Goal: Task Accomplishment & Management: Manage account settings

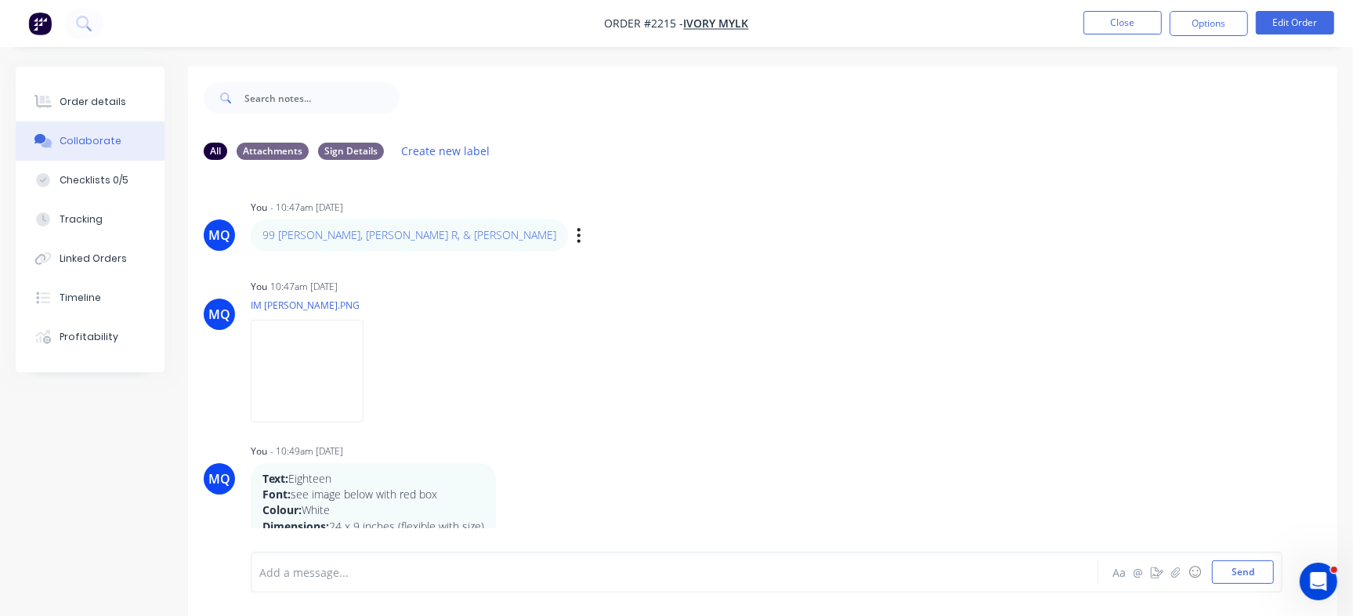
drag, startPoint x: 363, startPoint y: 241, endPoint x: 459, endPoint y: 243, distance: 96.4
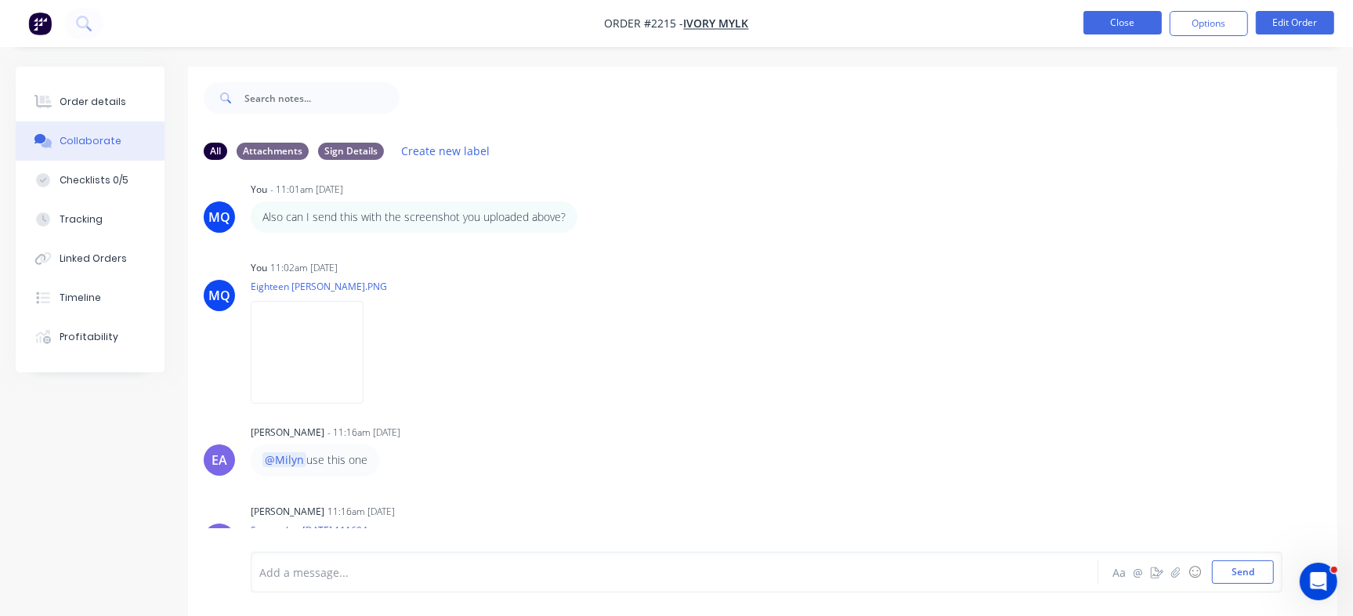
click at [1109, 15] on button "Close" at bounding box center [1123, 23] width 78 height 24
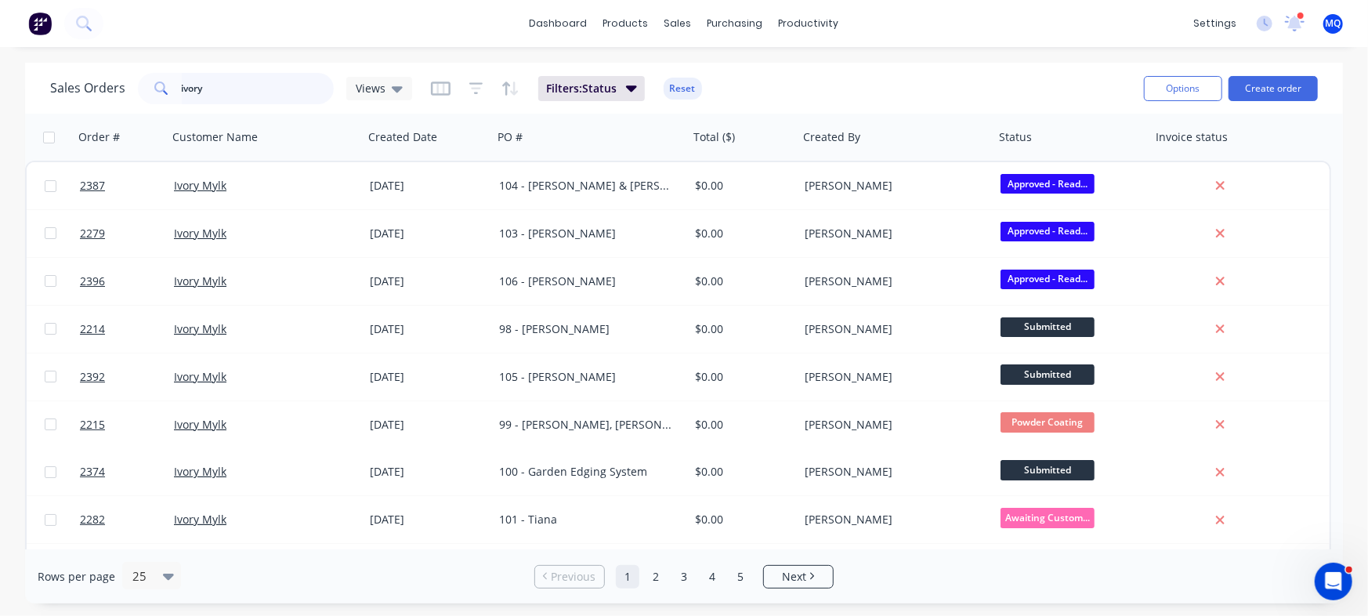
click at [270, 76] on input "ivory" at bounding box center [258, 88] width 153 height 31
type input "[PERSON_NAME]"
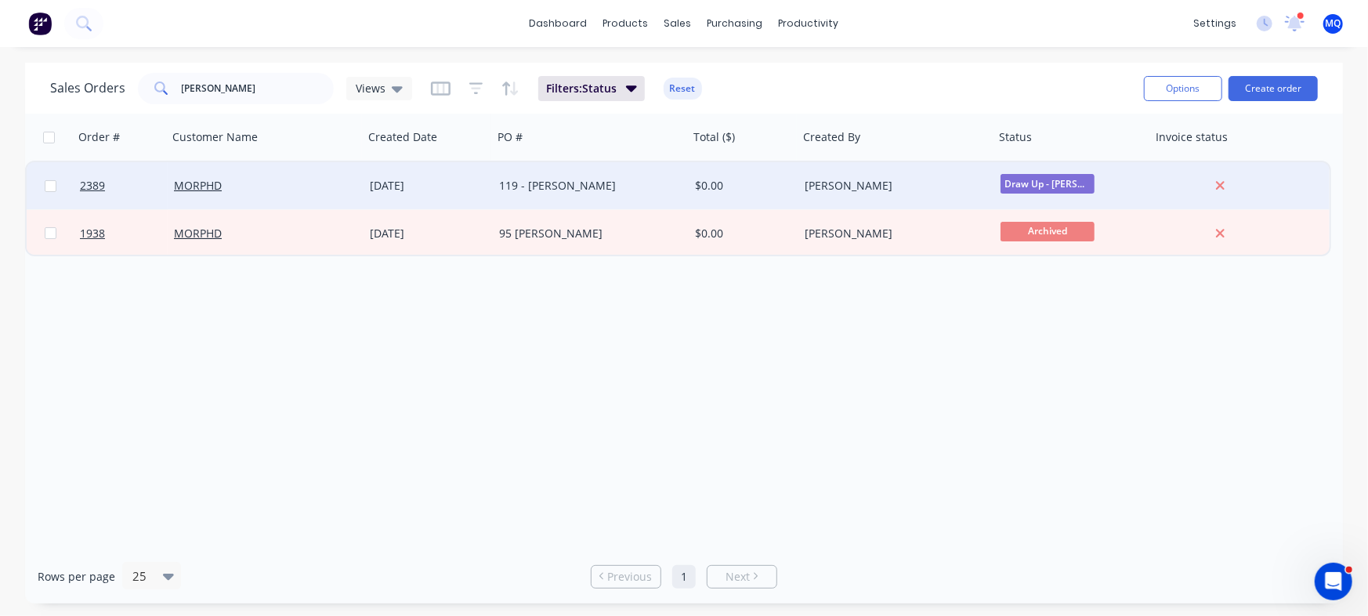
click at [531, 197] on div "119 - [PERSON_NAME]" at bounding box center [591, 185] width 196 height 47
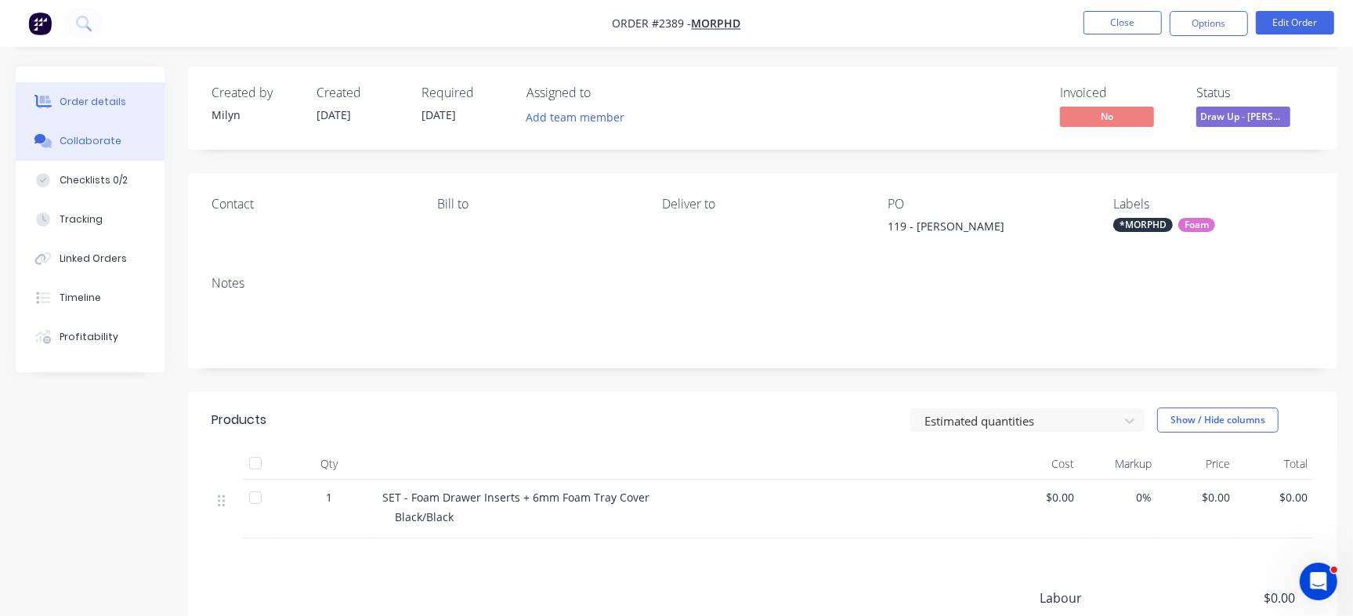
click at [111, 146] on div "Collaborate" at bounding box center [91, 141] width 62 height 14
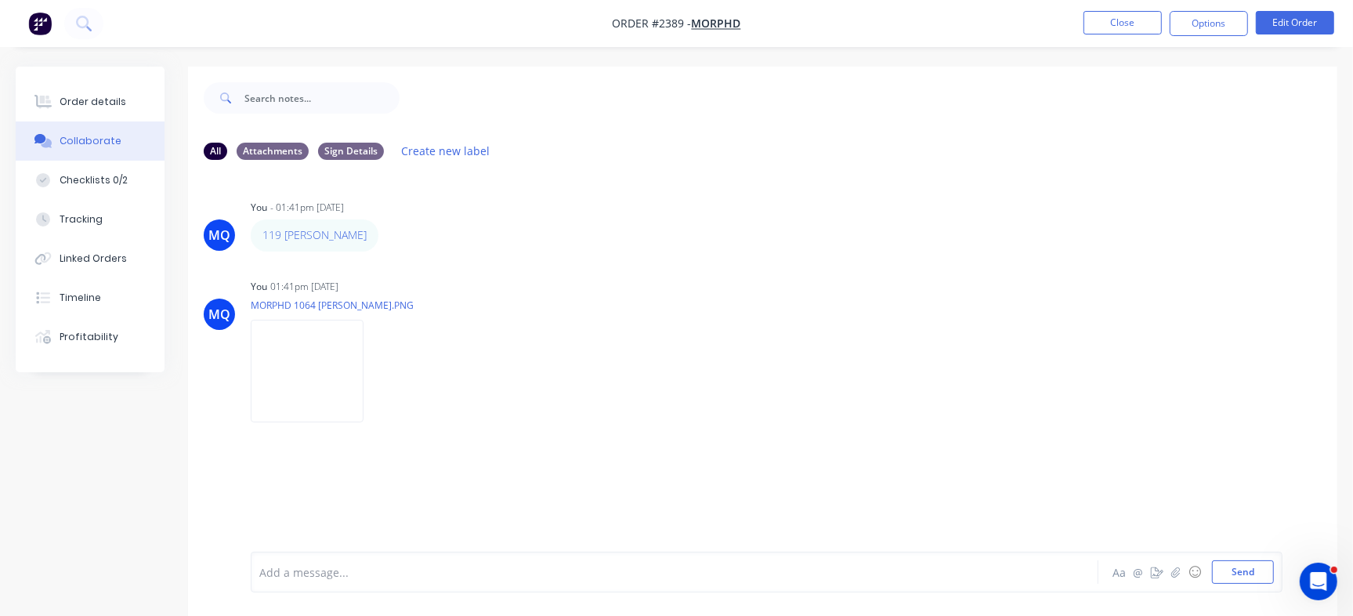
click at [523, 578] on div at bounding box center [640, 572] width 760 height 16
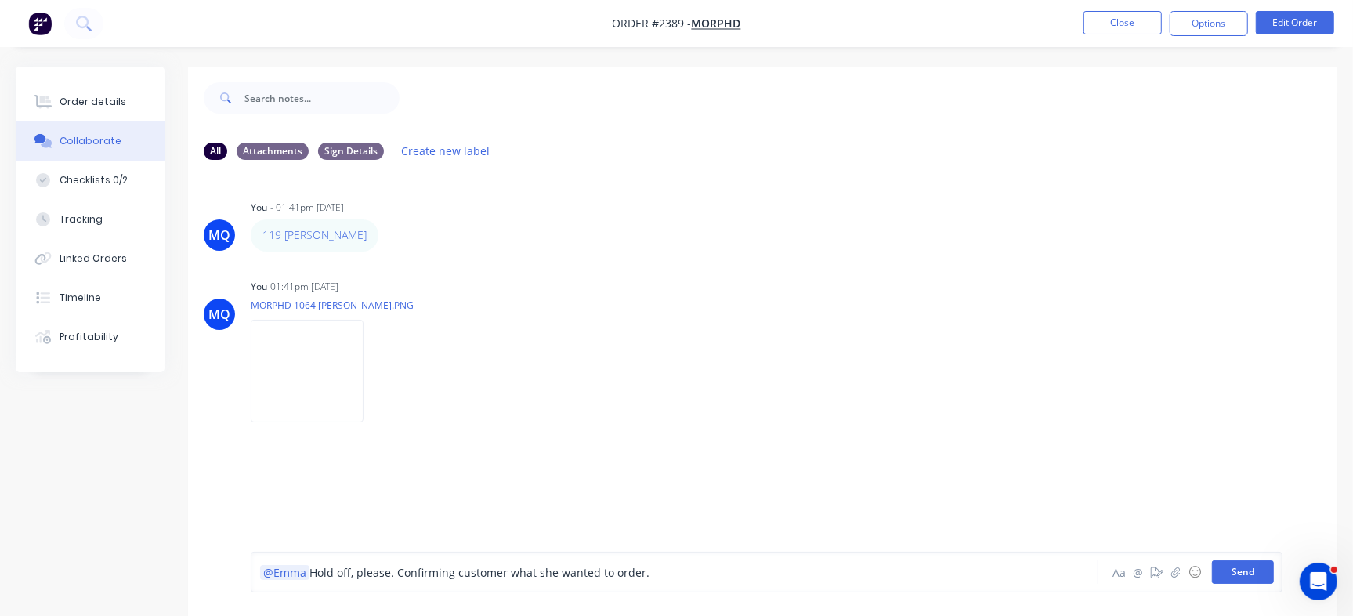
click at [1254, 582] on button "Send" at bounding box center [1243, 572] width 62 height 24
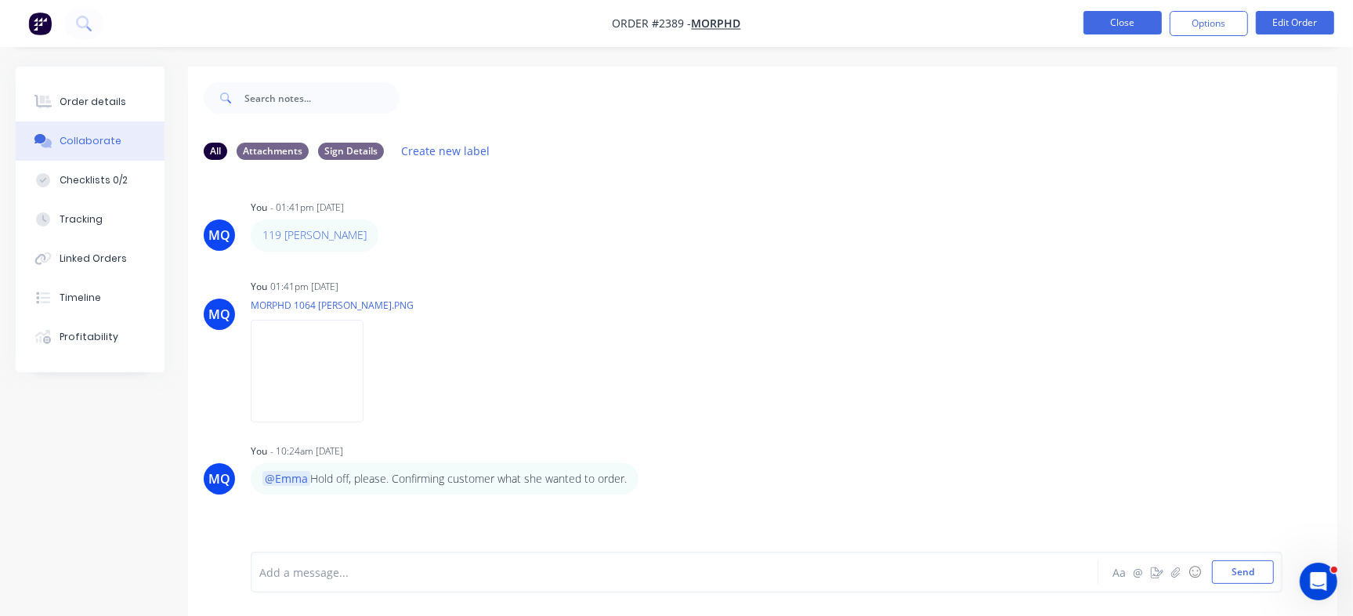
click at [1097, 28] on button "Close" at bounding box center [1123, 23] width 78 height 24
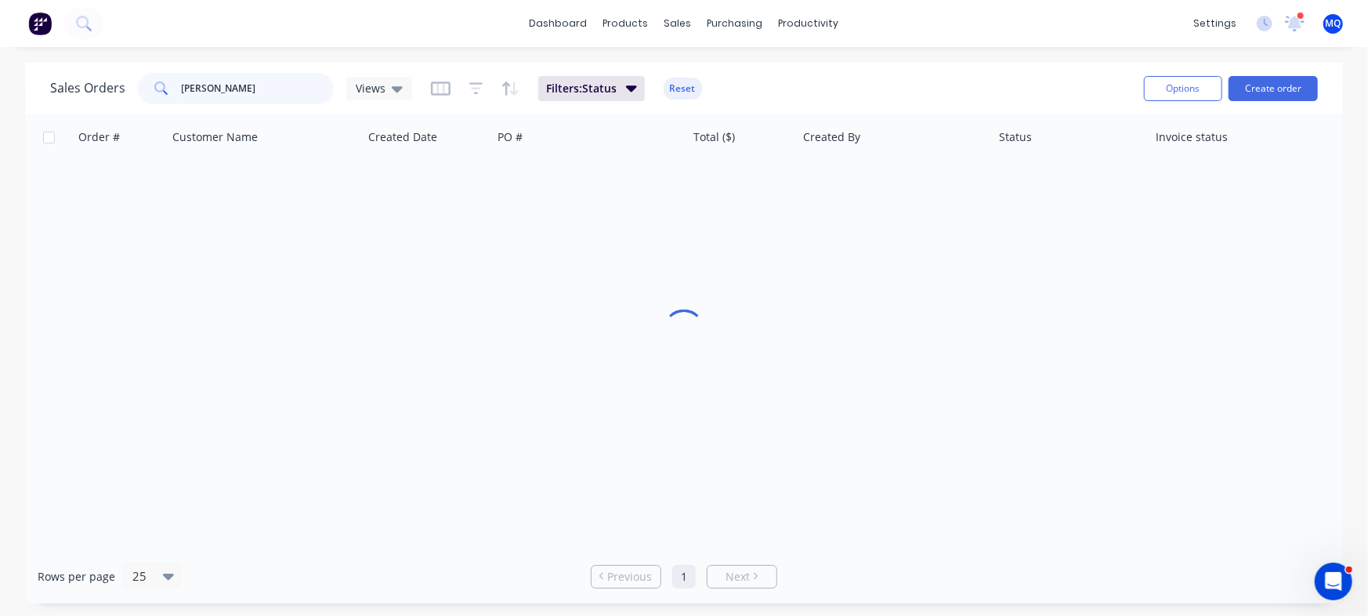
click at [288, 74] on input "[PERSON_NAME]" at bounding box center [258, 88] width 153 height 31
type input "i"
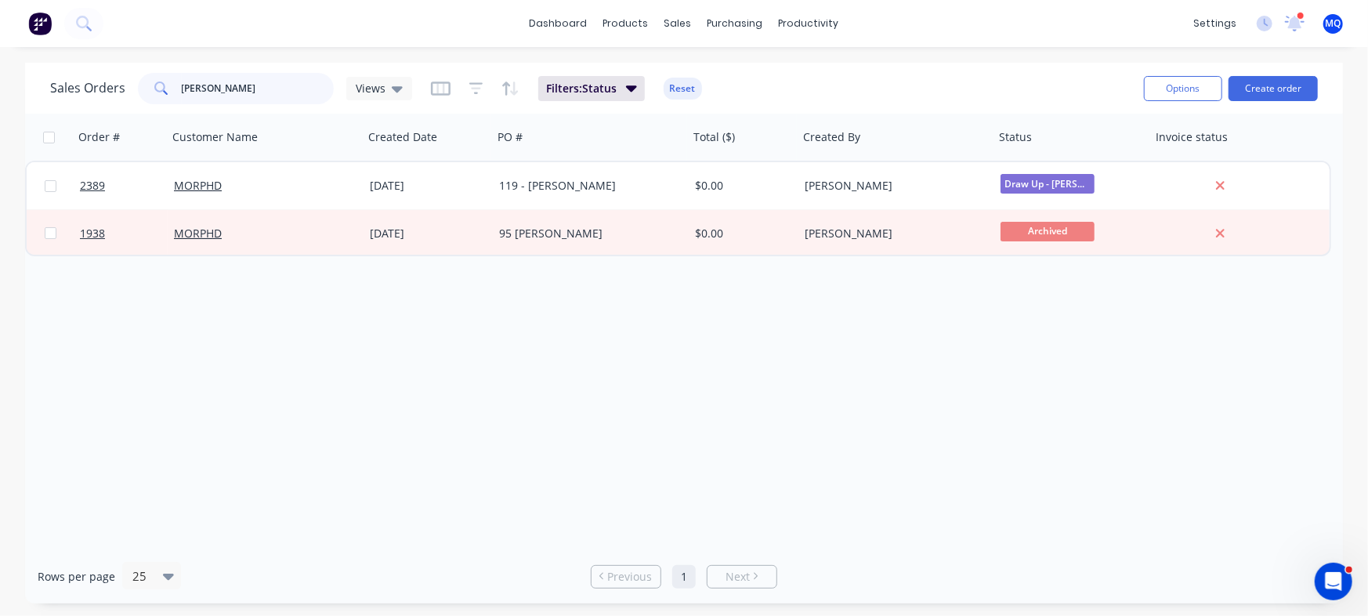
type input "[PERSON_NAME]"
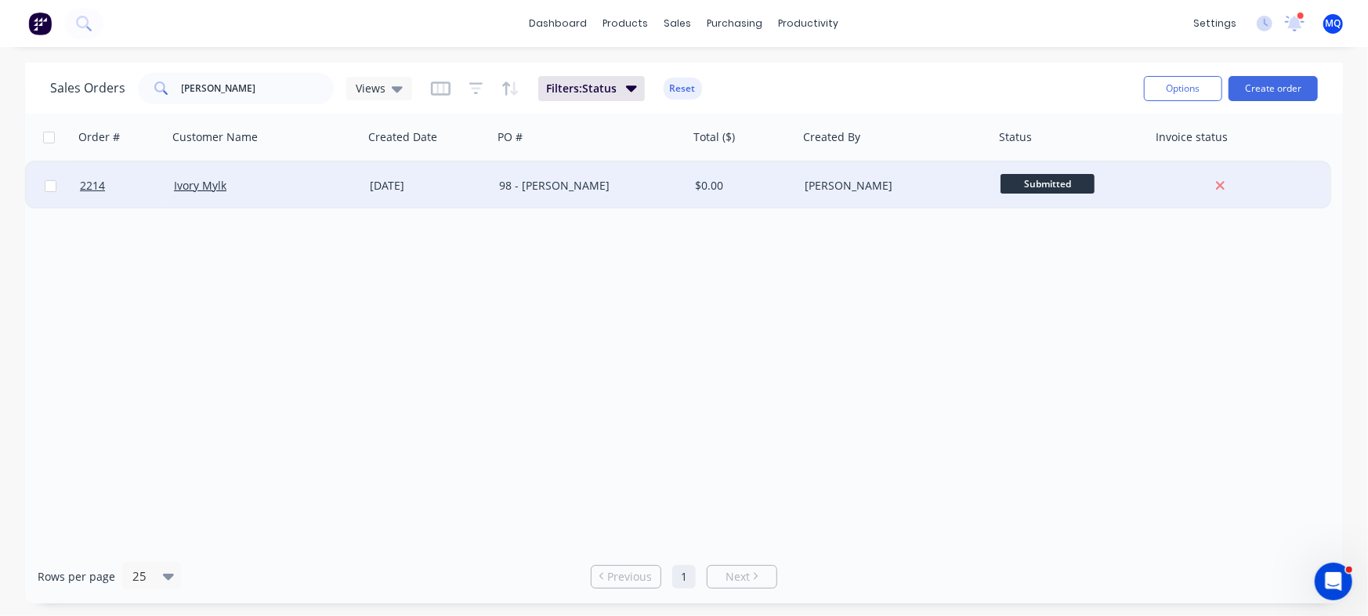
click at [400, 192] on div "[DATE]" at bounding box center [428, 186] width 117 height 16
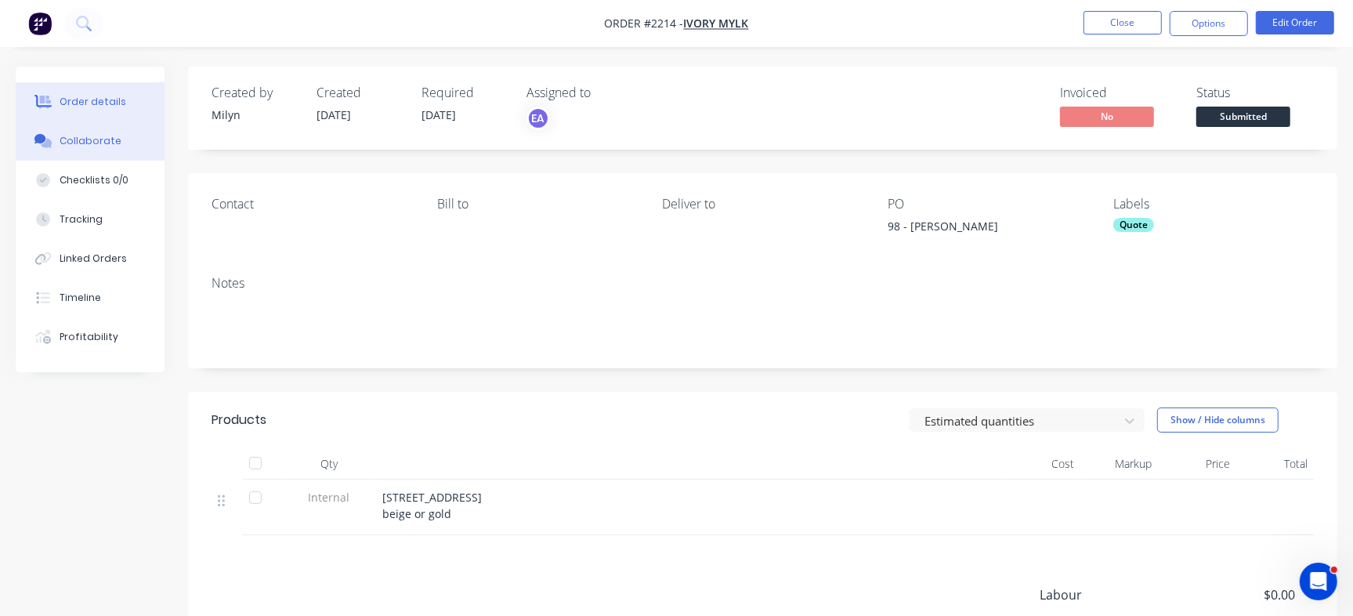
click at [96, 143] on div "Collaborate" at bounding box center [91, 141] width 62 height 14
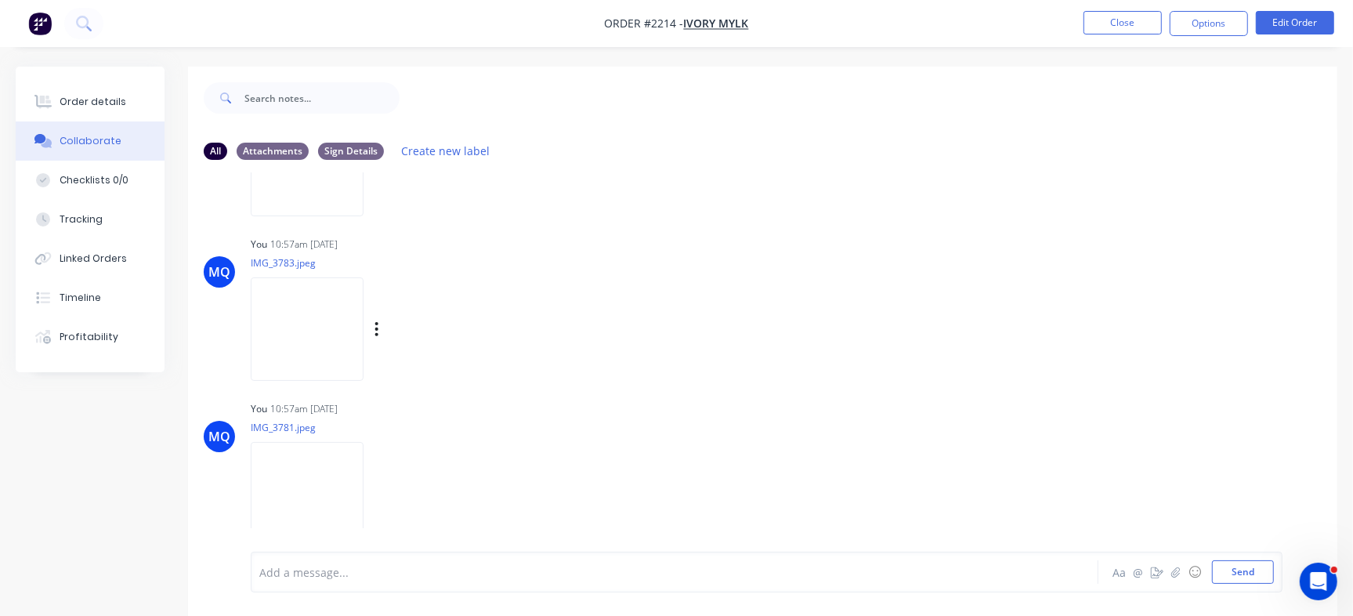
scroll to position [24, 0]
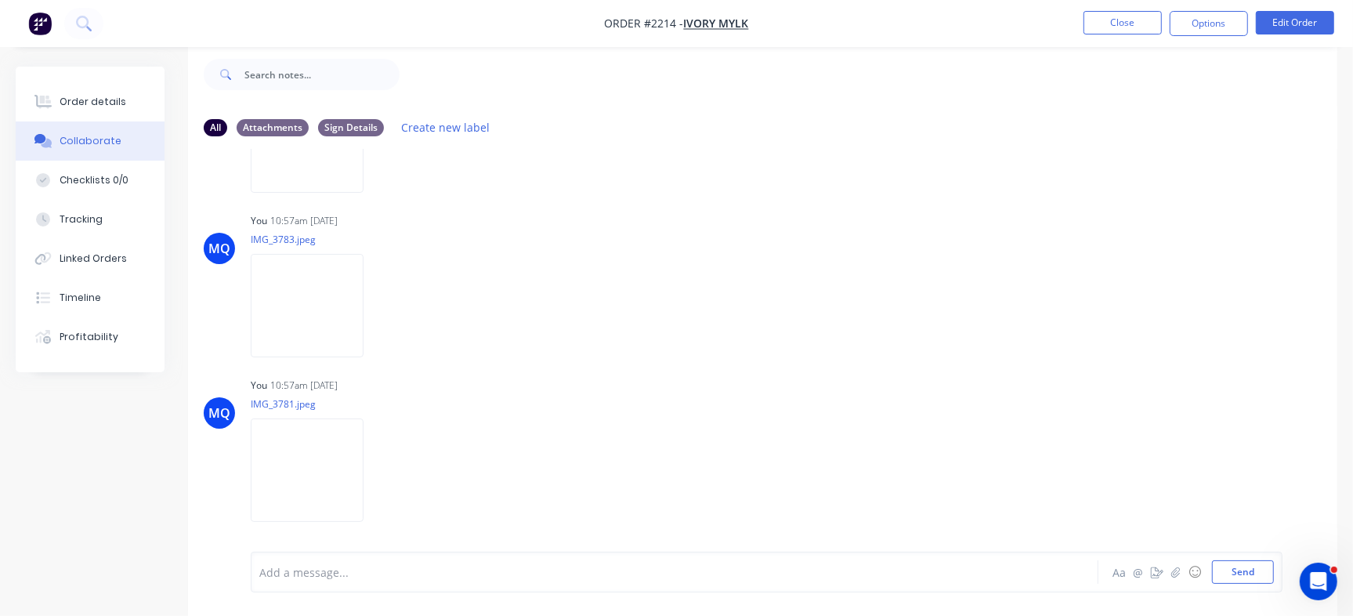
click at [422, 582] on div "Add a message..." at bounding box center [639, 572] width 761 height 24
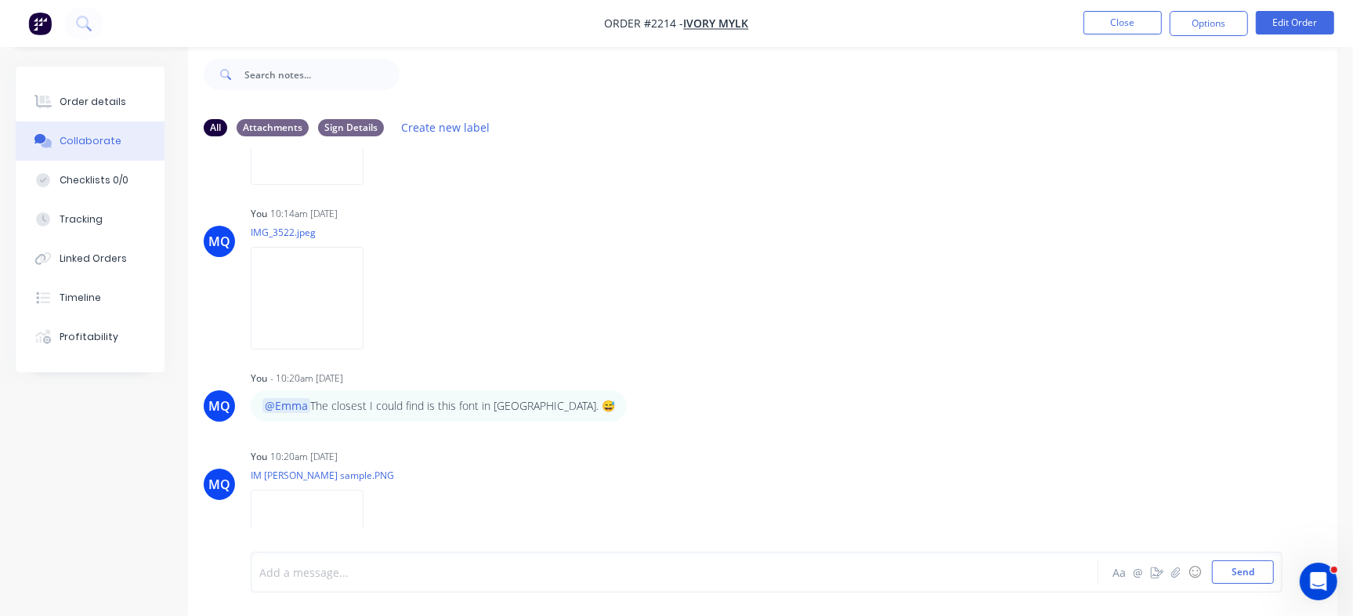
scroll to position [513, 0]
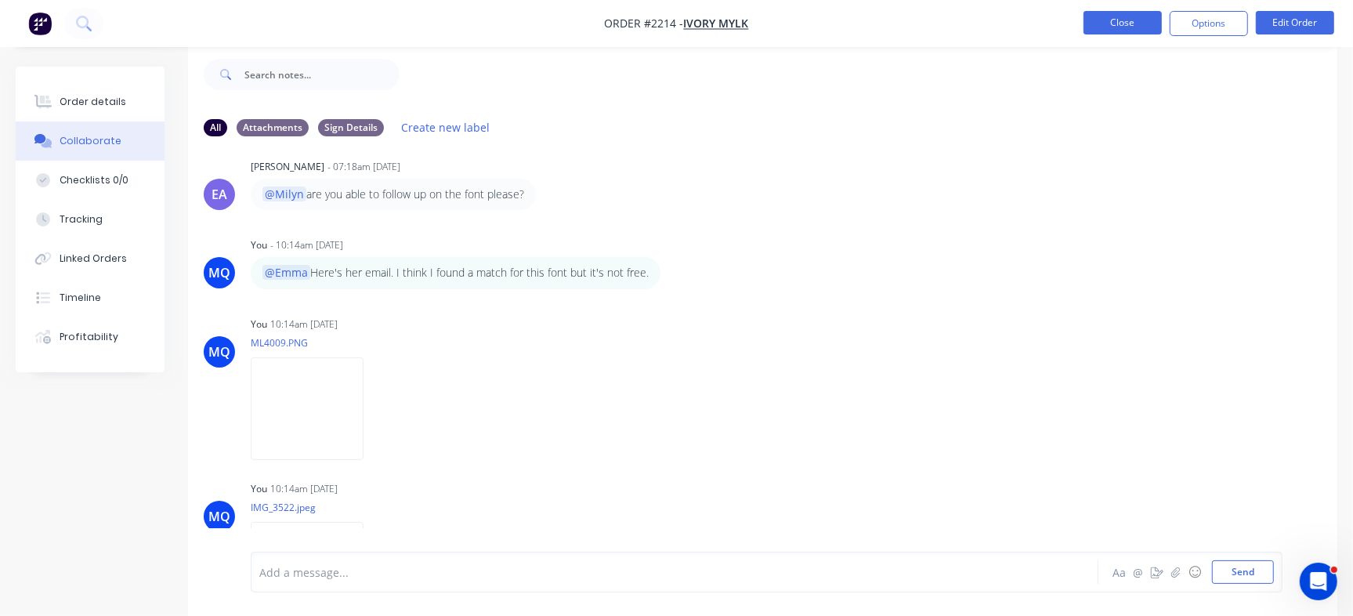
click at [1118, 31] on button "Close" at bounding box center [1123, 23] width 78 height 24
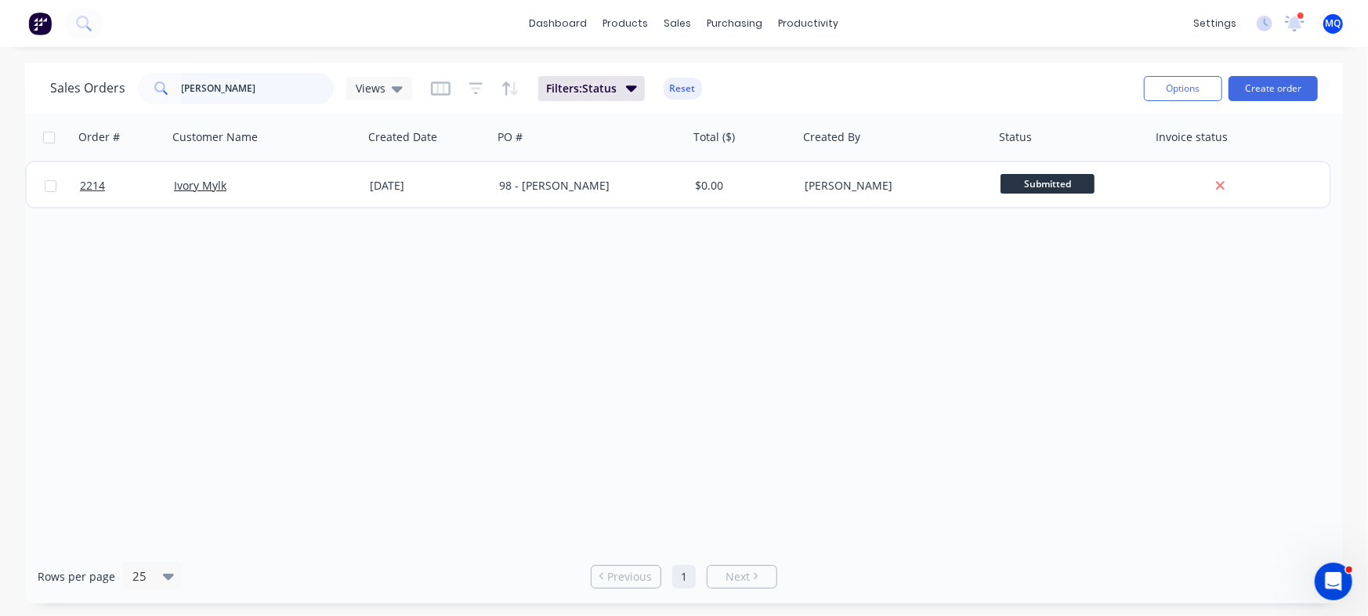
click at [274, 77] on input "[PERSON_NAME]" at bounding box center [258, 88] width 153 height 31
drag, startPoint x: 253, startPoint y: 99, endPoint x: 0, endPoint y: 9, distance: 268.7
click at [0, 7] on div "dashboard products sales purchasing productivity dashboard products Product Cat…" at bounding box center [684, 308] width 1368 height 616
type input "[PERSON_NAME]"
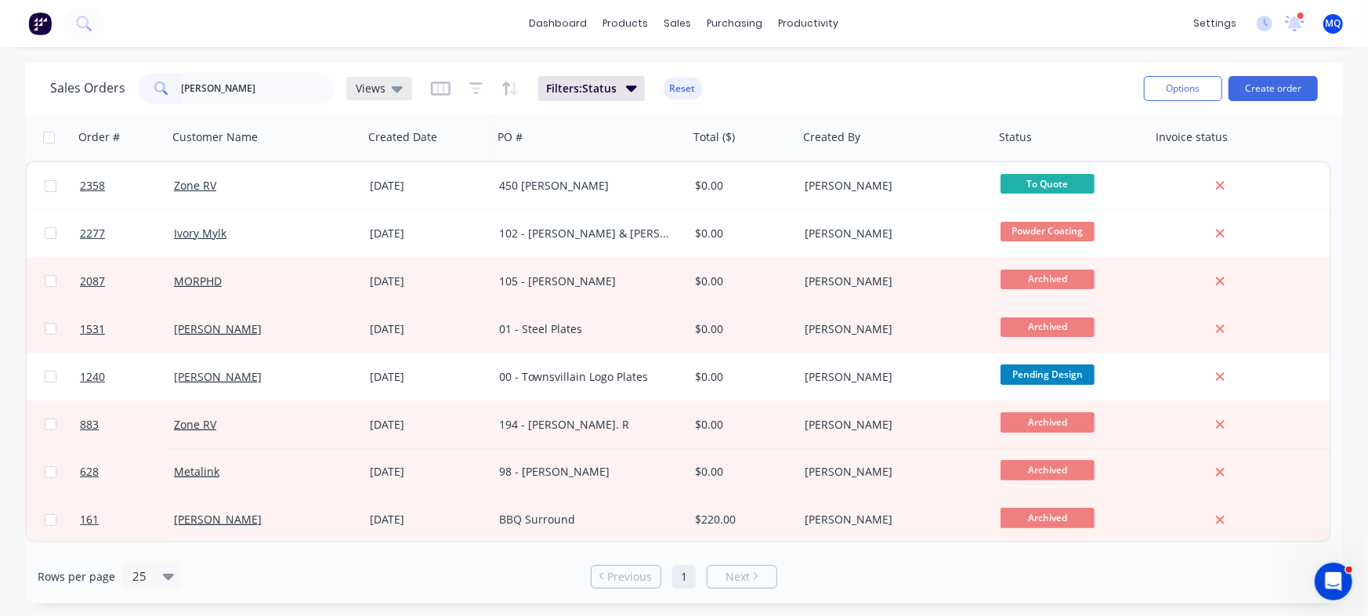
click at [396, 89] on icon at bounding box center [397, 89] width 11 height 6
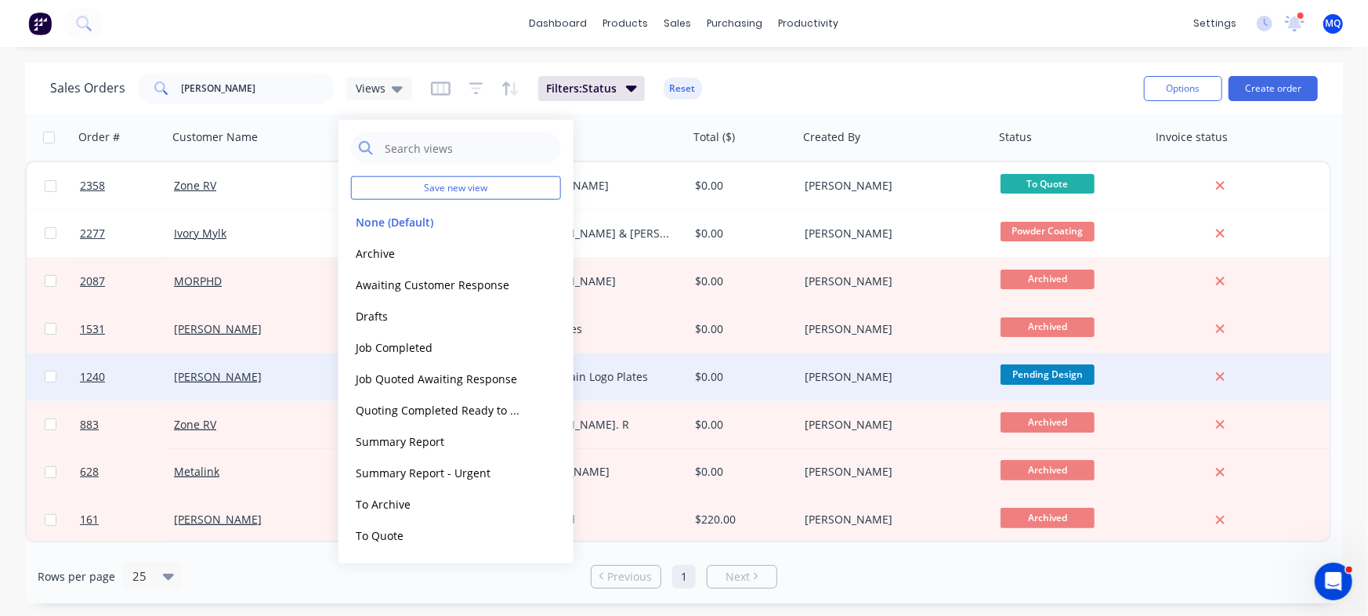
click at [399, 250] on button "Archive" at bounding box center [440, 253] width 179 height 18
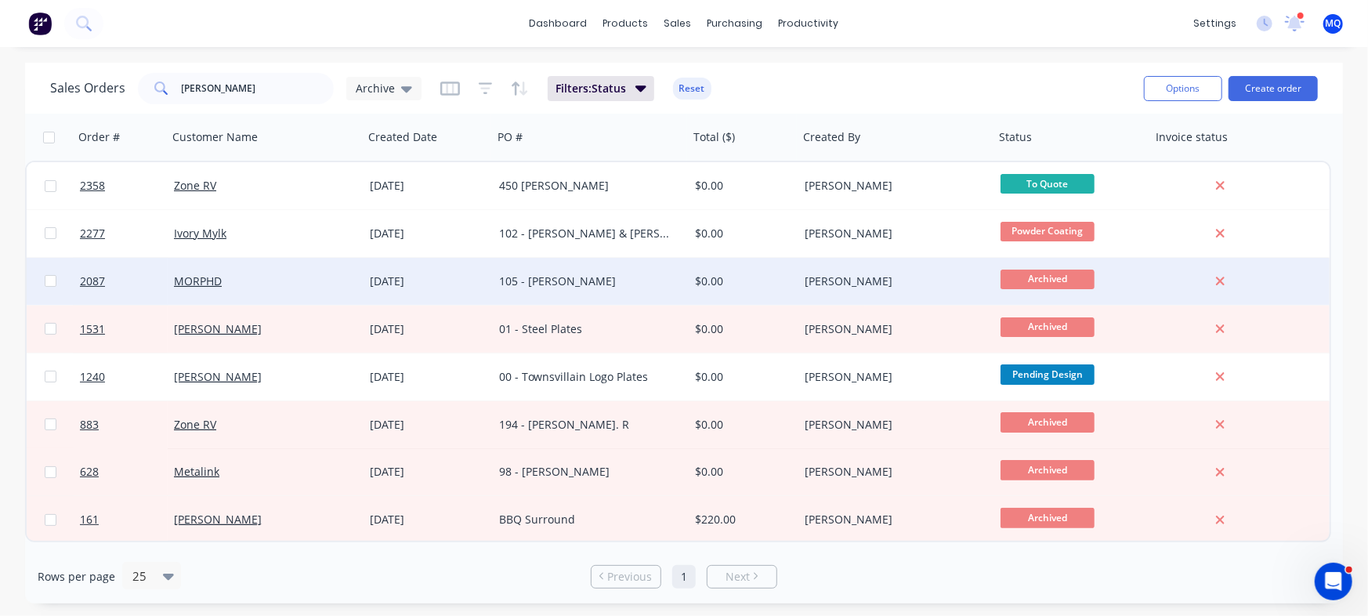
click at [562, 274] on div "105 - [PERSON_NAME]" at bounding box center [586, 282] width 174 height 16
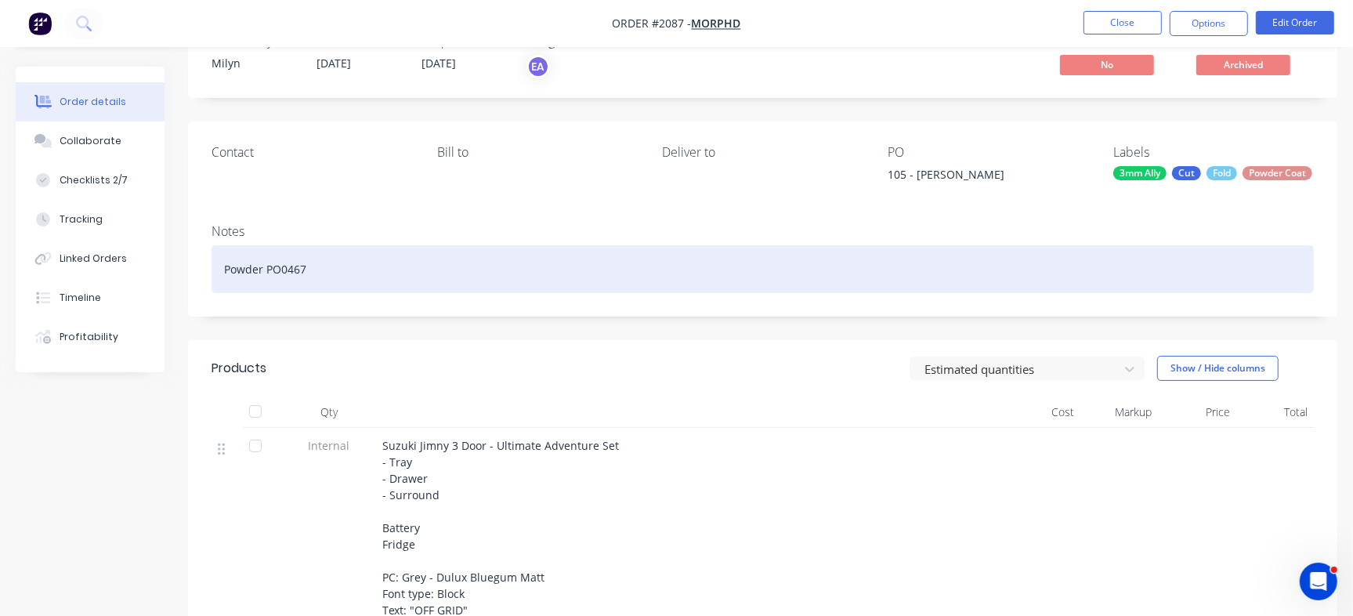
scroll to position [98, 0]
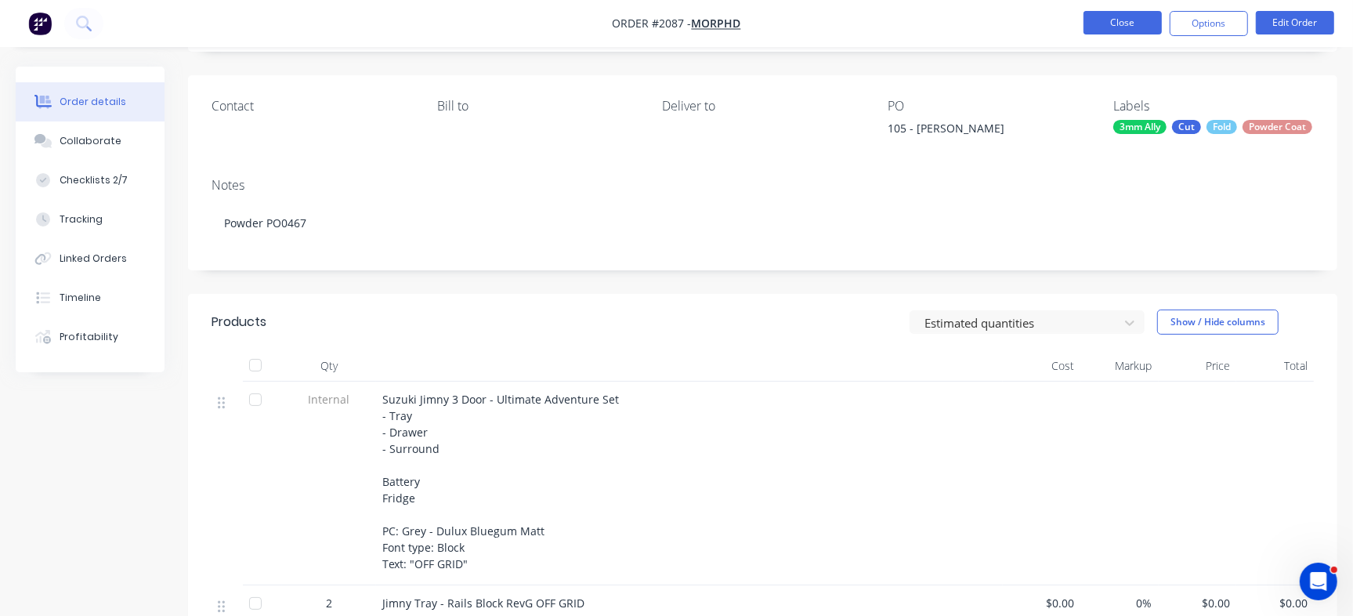
click at [1141, 15] on button "Close" at bounding box center [1123, 23] width 78 height 24
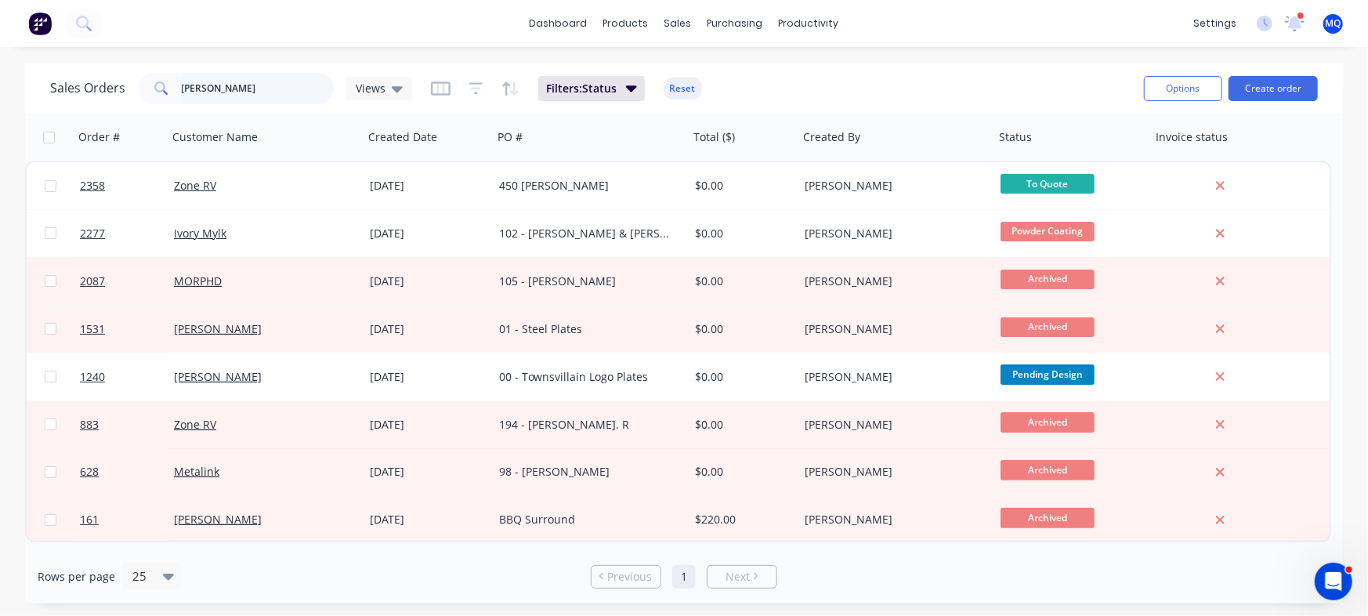
click at [205, 89] on input "[PERSON_NAME]" at bounding box center [258, 88] width 153 height 31
click at [187, 85] on input "[PERSON_NAME]" at bounding box center [258, 88] width 153 height 31
type input "mint"
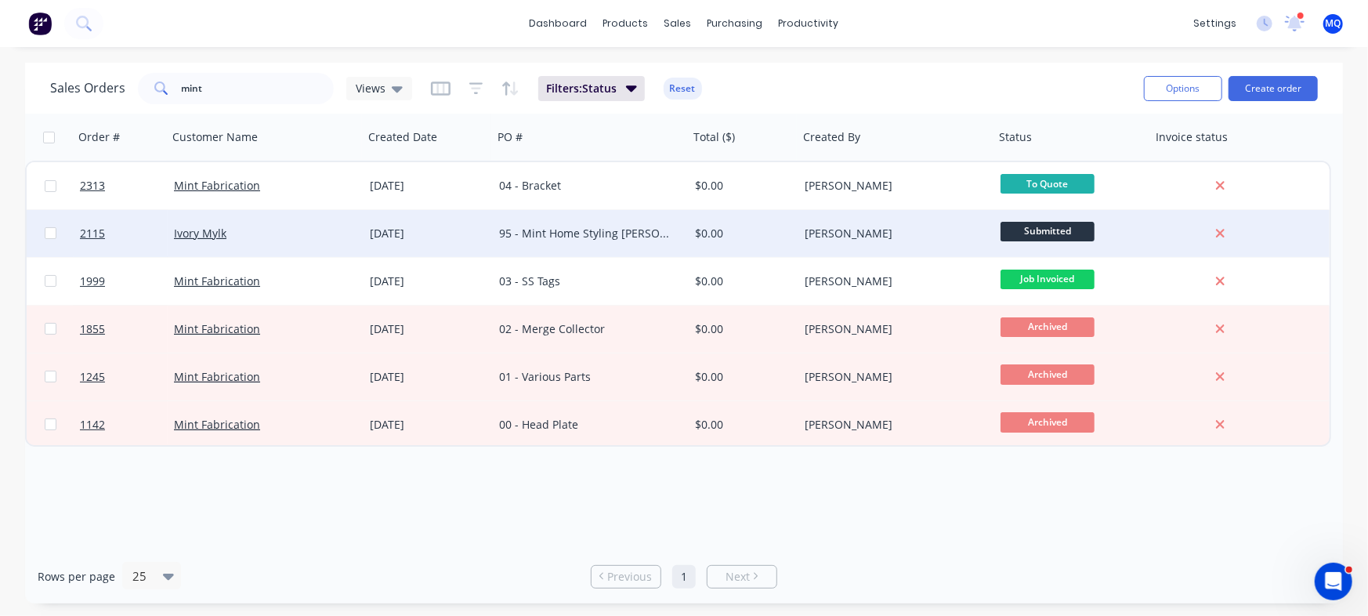
click at [569, 235] on div "95 - Mint Home Styling [PERSON_NAME]" at bounding box center [586, 234] width 174 height 16
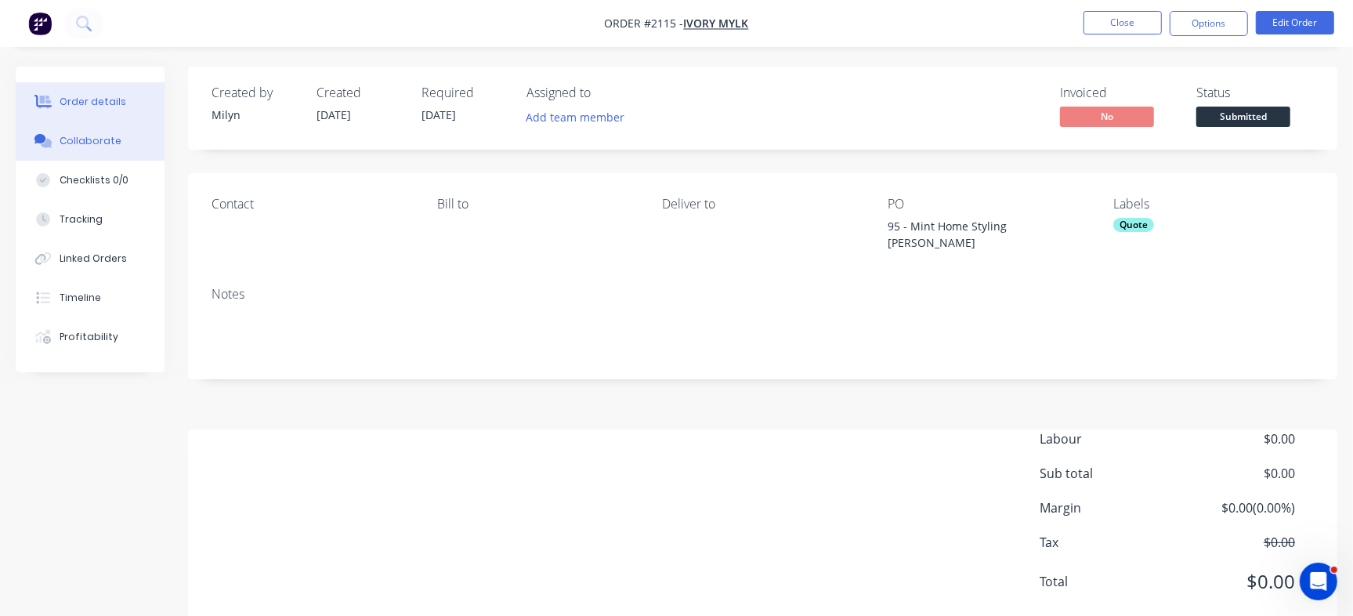
click at [118, 144] on button "Collaborate" at bounding box center [90, 140] width 149 height 39
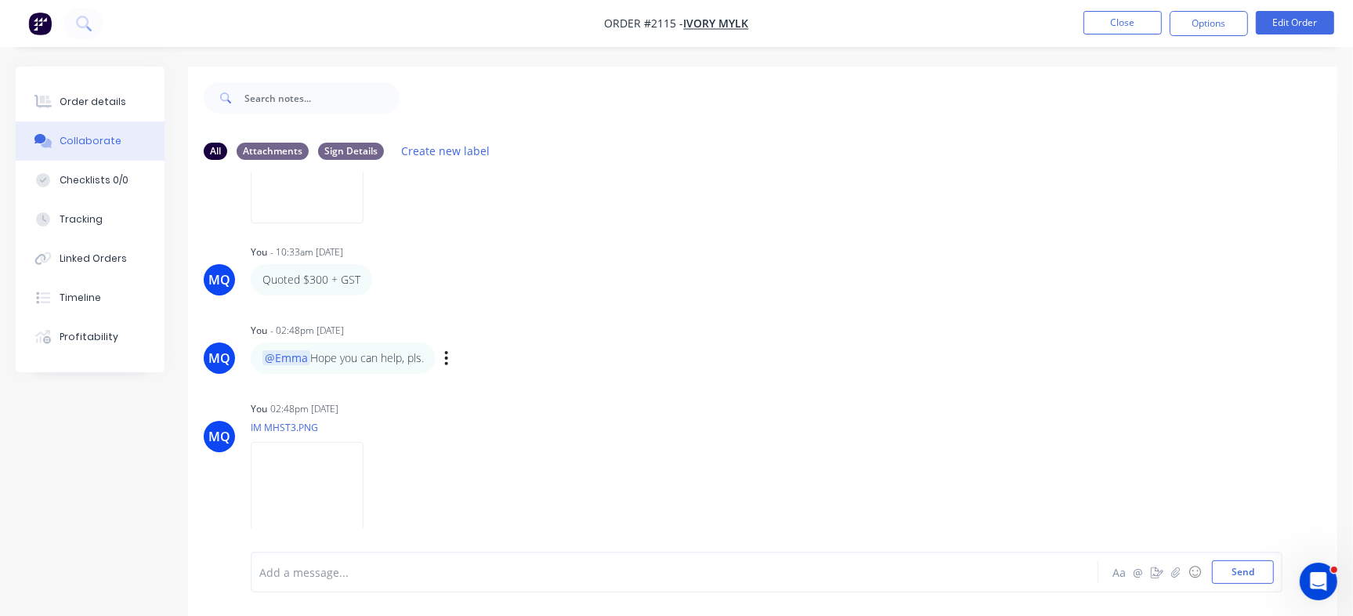
scroll to position [24, 0]
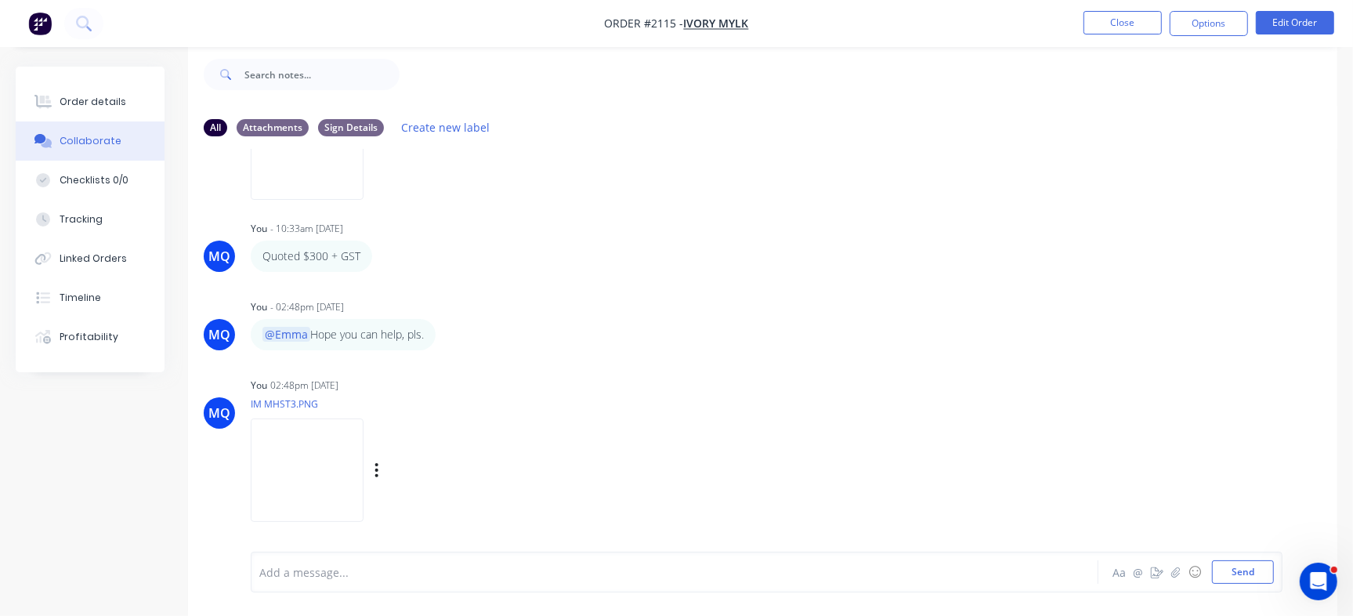
click at [353, 467] on img at bounding box center [307, 470] width 113 height 103
click at [1128, 27] on button "Close" at bounding box center [1123, 23] width 78 height 24
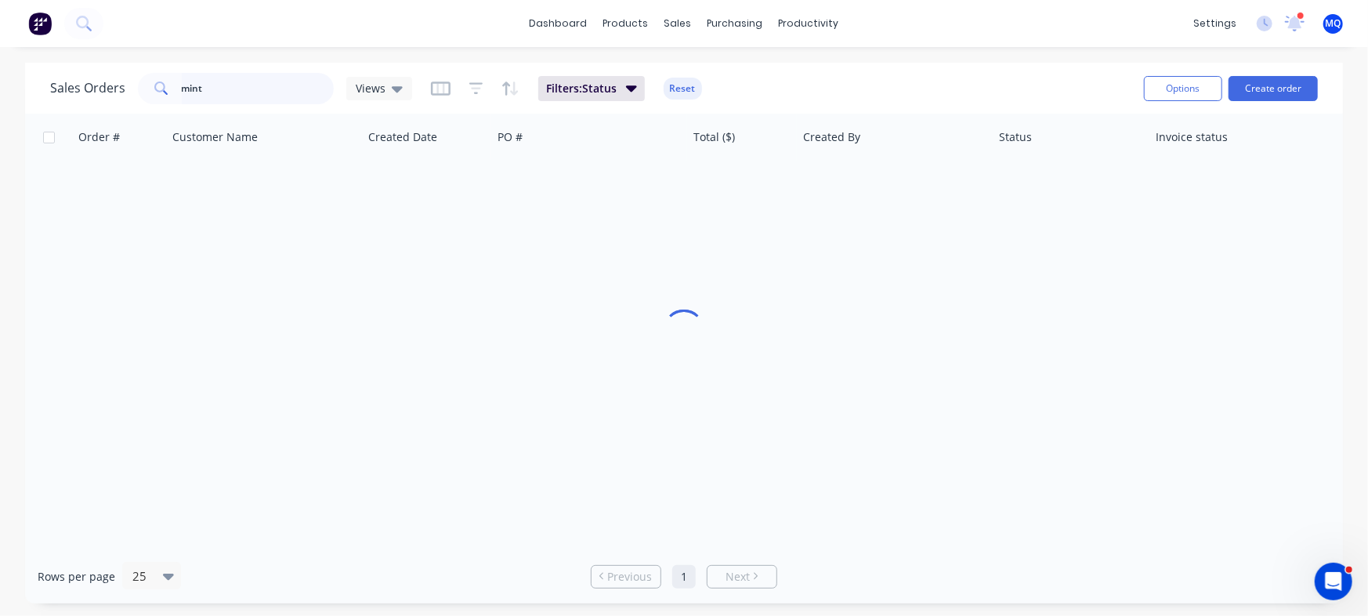
click at [240, 98] on input "mint" at bounding box center [258, 88] width 153 height 31
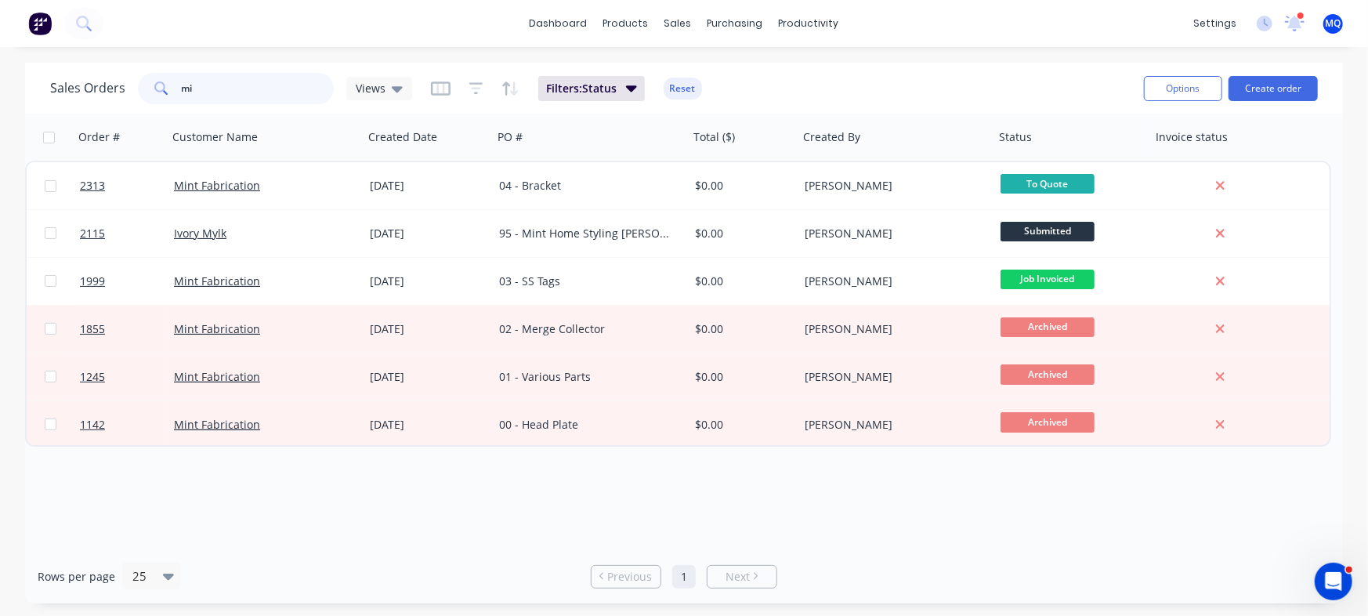
type input "m"
type input "dable"
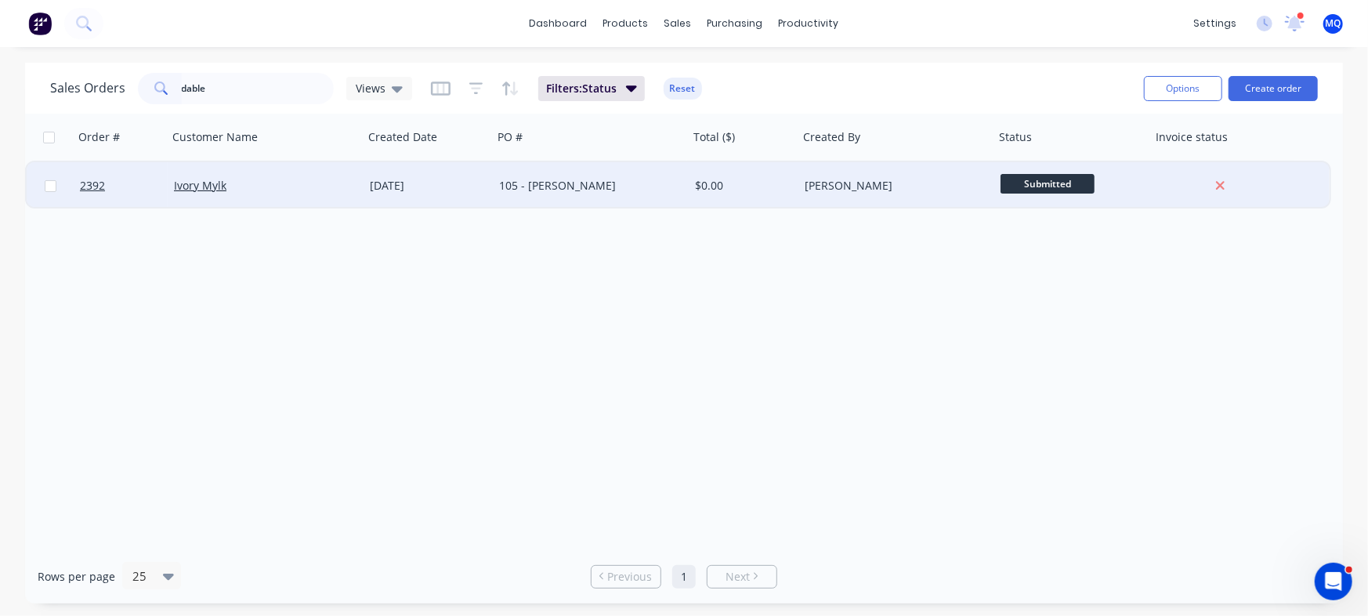
click at [541, 195] on div "105 - [PERSON_NAME]" at bounding box center [591, 185] width 196 height 47
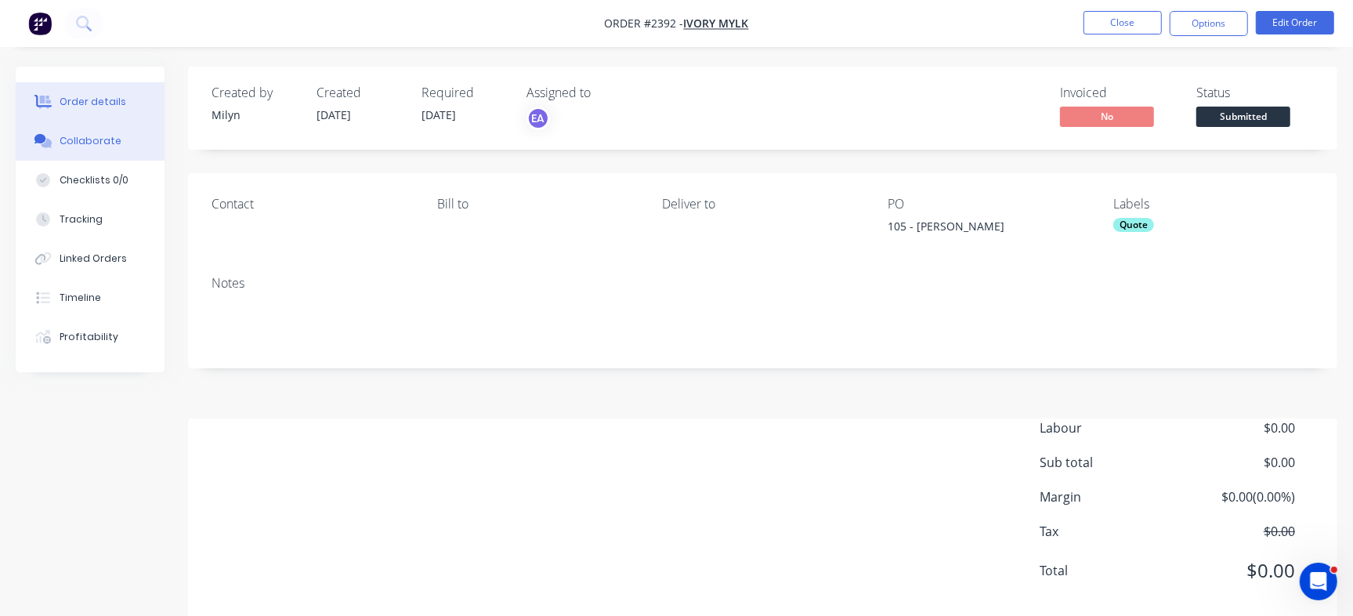
click at [56, 136] on button "Collaborate" at bounding box center [90, 140] width 149 height 39
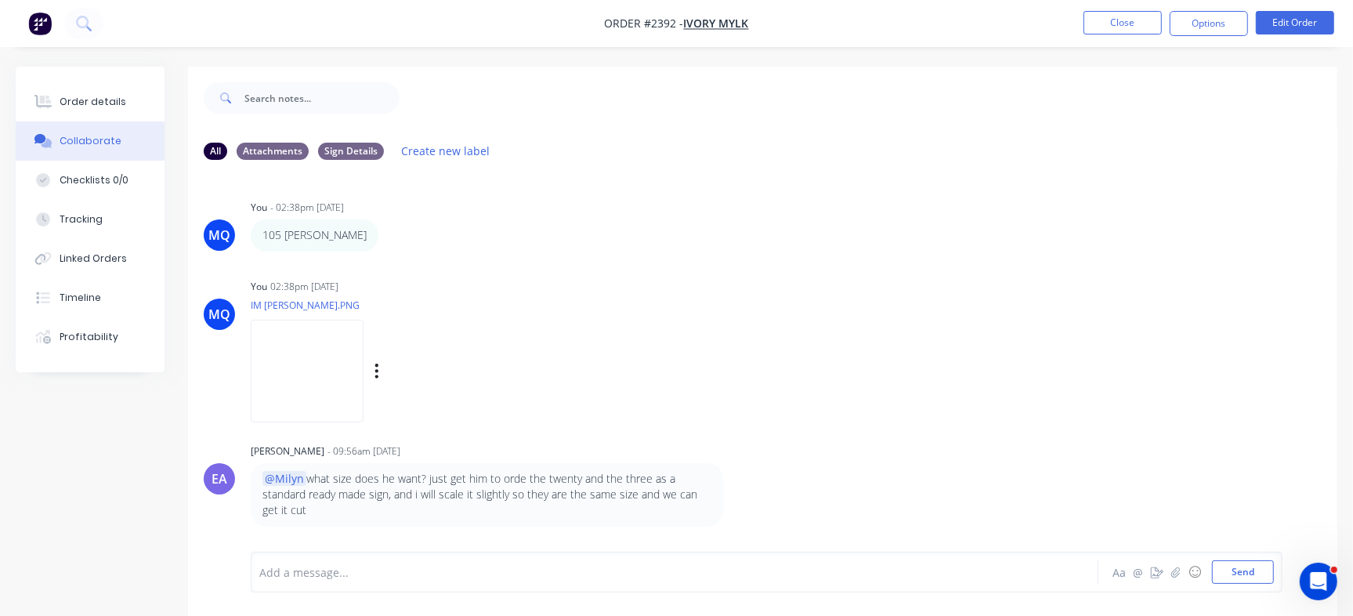
click at [292, 383] on img at bounding box center [307, 371] width 113 height 103
click at [310, 398] on img at bounding box center [307, 371] width 113 height 103
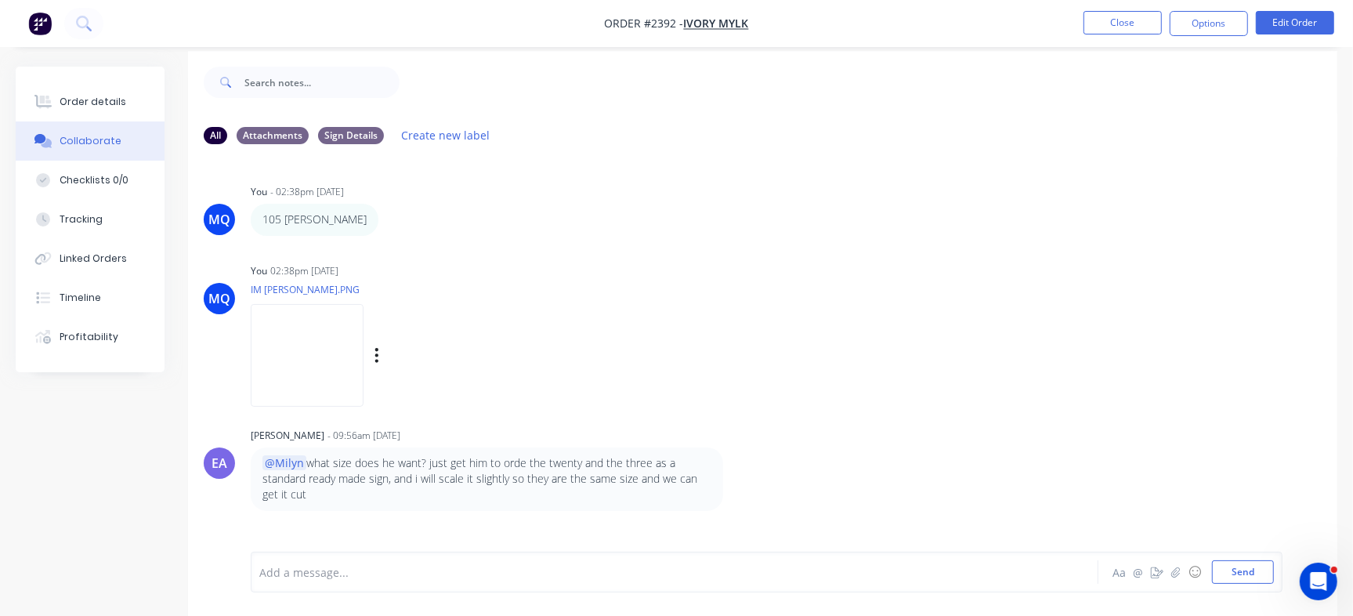
scroll to position [24, 0]
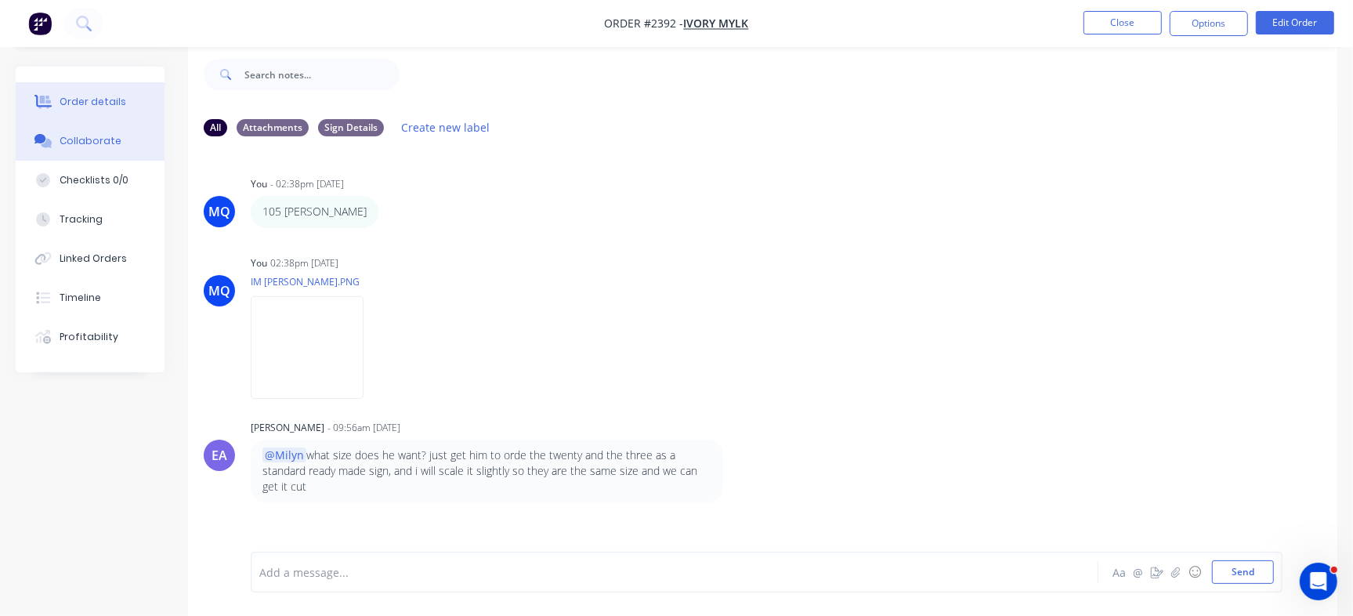
click at [118, 102] on div "Order details" at bounding box center [93, 102] width 67 height 14
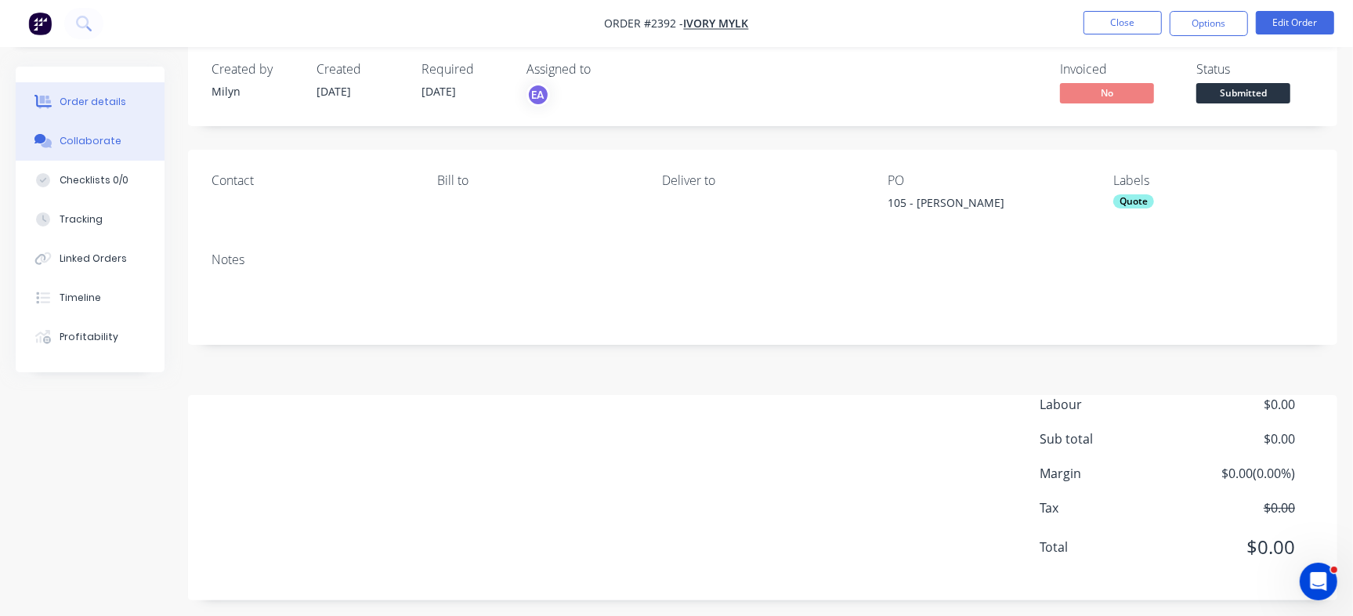
click at [101, 135] on div "Collaborate" at bounding box center [91, 141] width 62 height 14
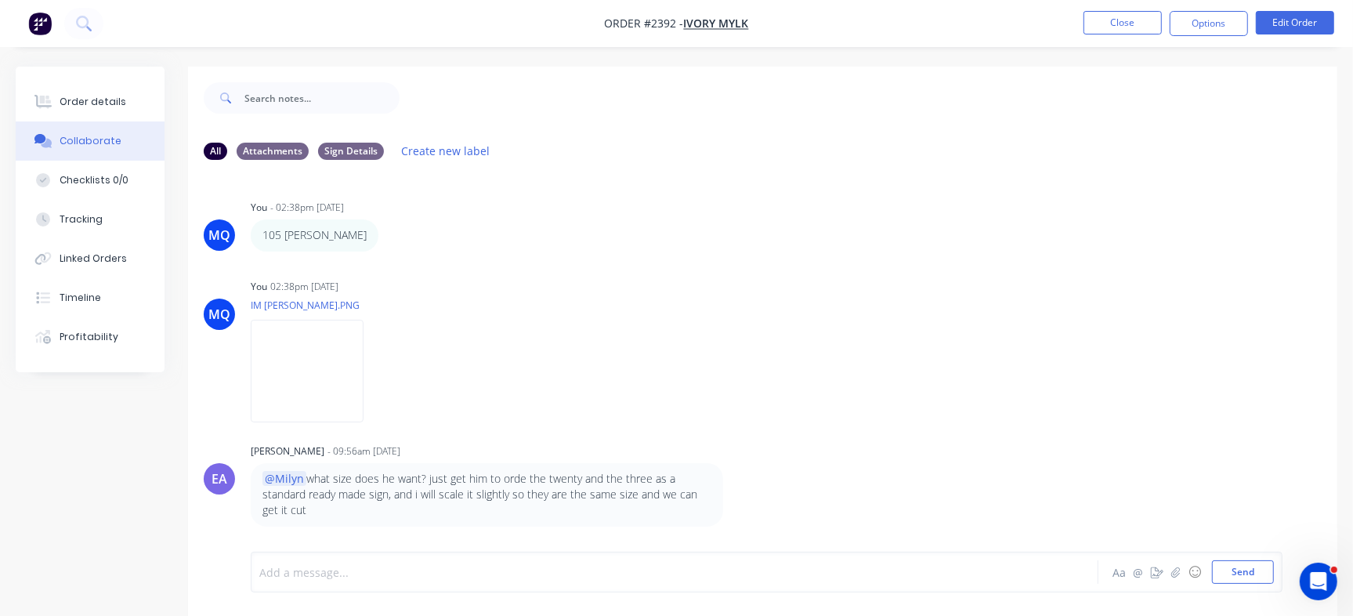
click at [534, 580] on div at bounding box center [640, 572] width 760 height 16
drag, startPoint x: 74, startPoint y: 95, endPoint x: 92, endPoint y: 91, distance: 19.2
click at [74, 95] on div "Order details" at bounding box center [93, 102] width 67 height 14
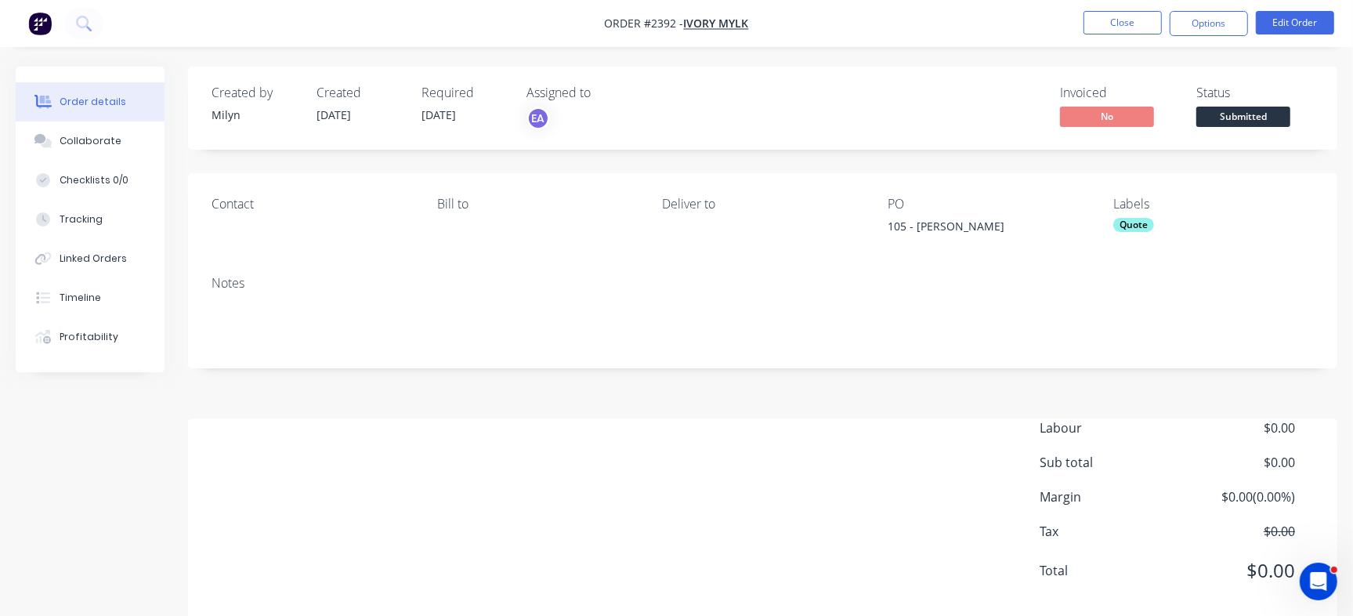
click at [1239, 116] on span "Submitted" at bounding box center [1244, 117] width 94 height 20
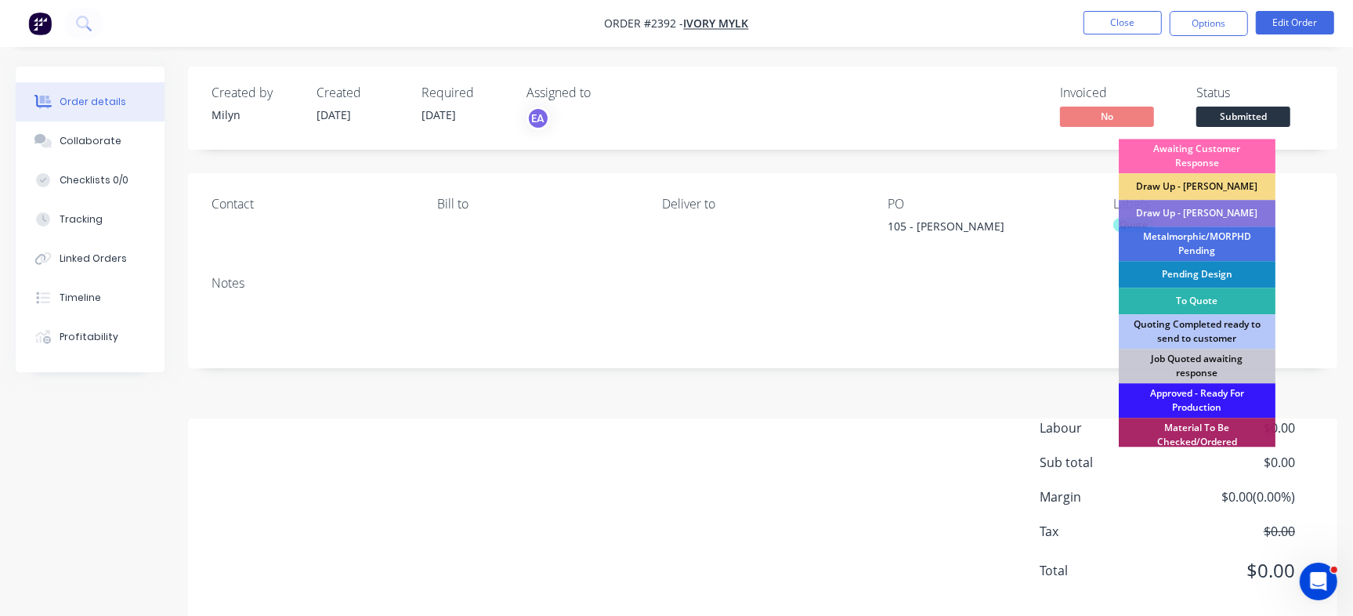
click at [1232, 148] on div "Awaiting Customer Response" at bounding box center [1197, 156] width 157 height 34
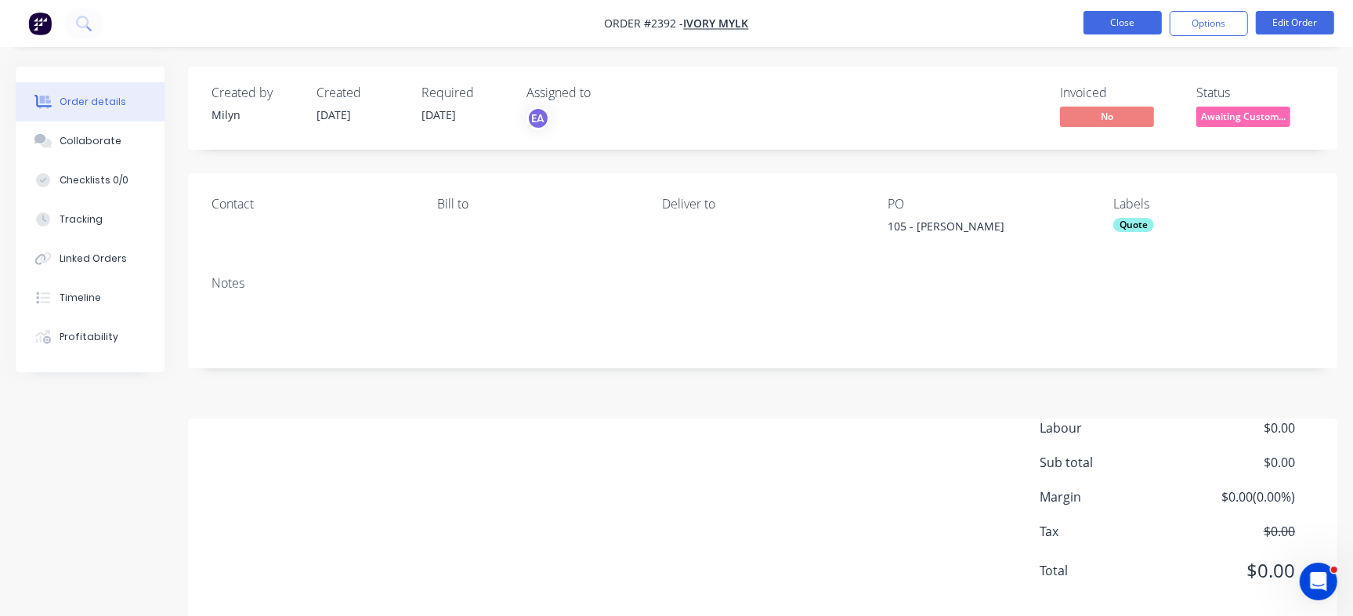
click at [1112, 17] on button "Close" at bounding box center [1123, 23] width 78 height 24
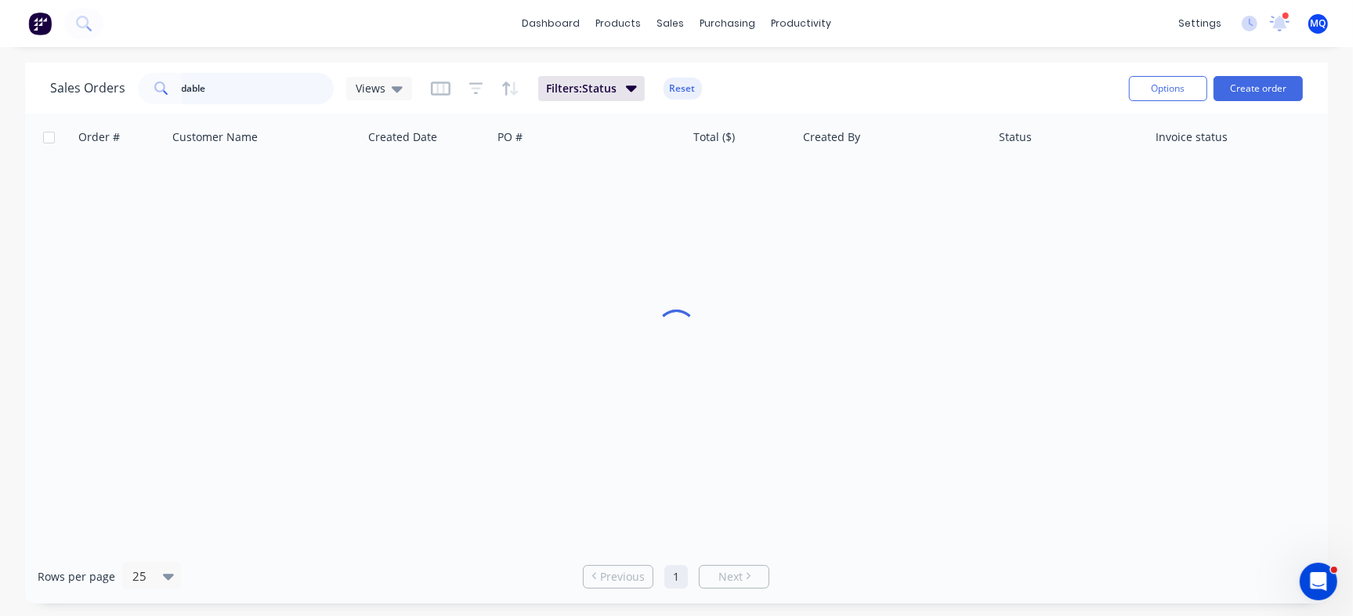
click at [230, 88] on input "dable" at bounding box center [258, 88] width 153 height 31
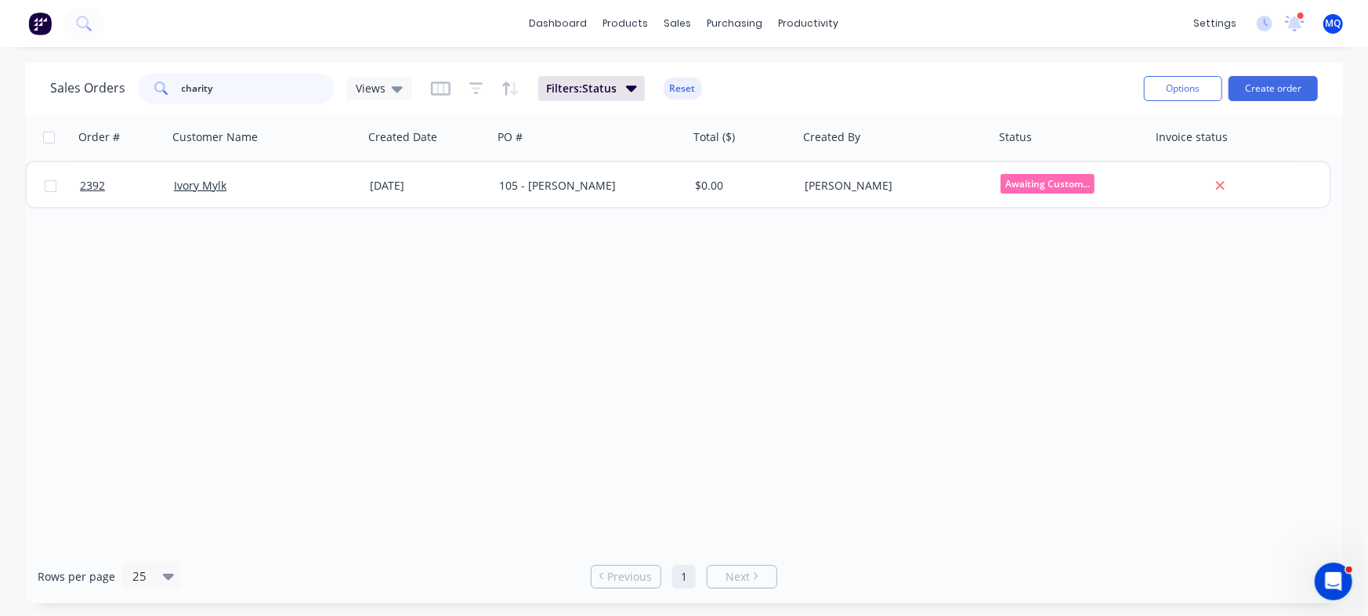
type input "charity"
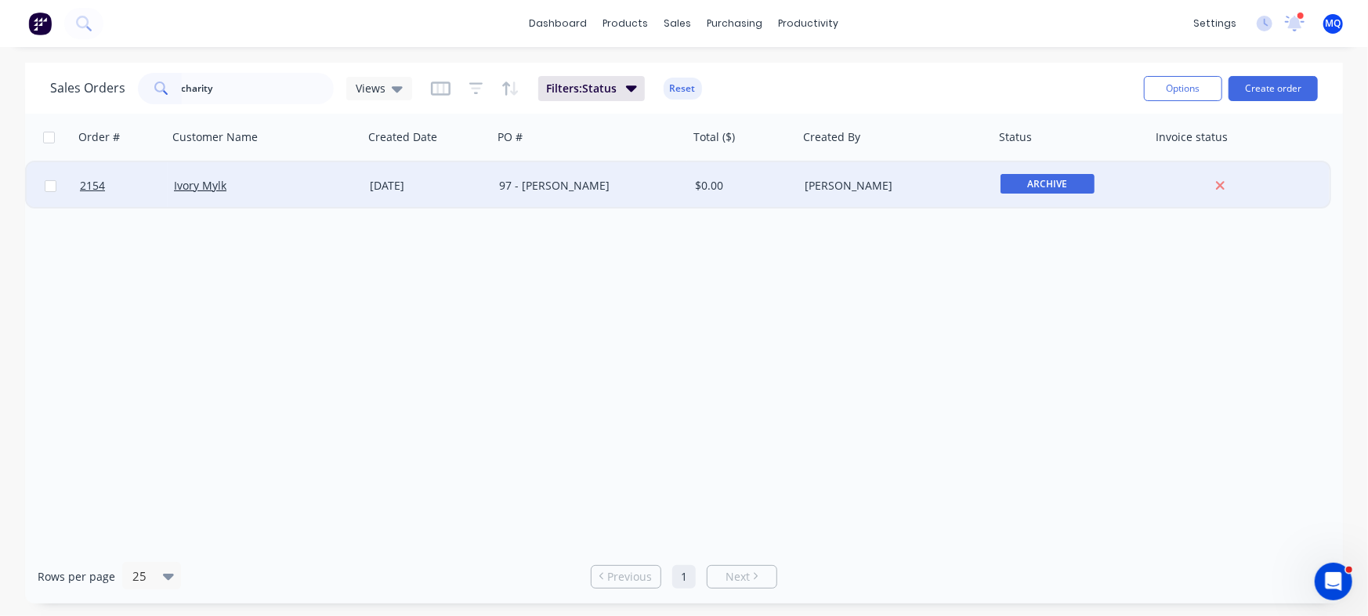
click at [430, 197] on div "[DATE]" at bounding box center [428, 185] width 129 height 47
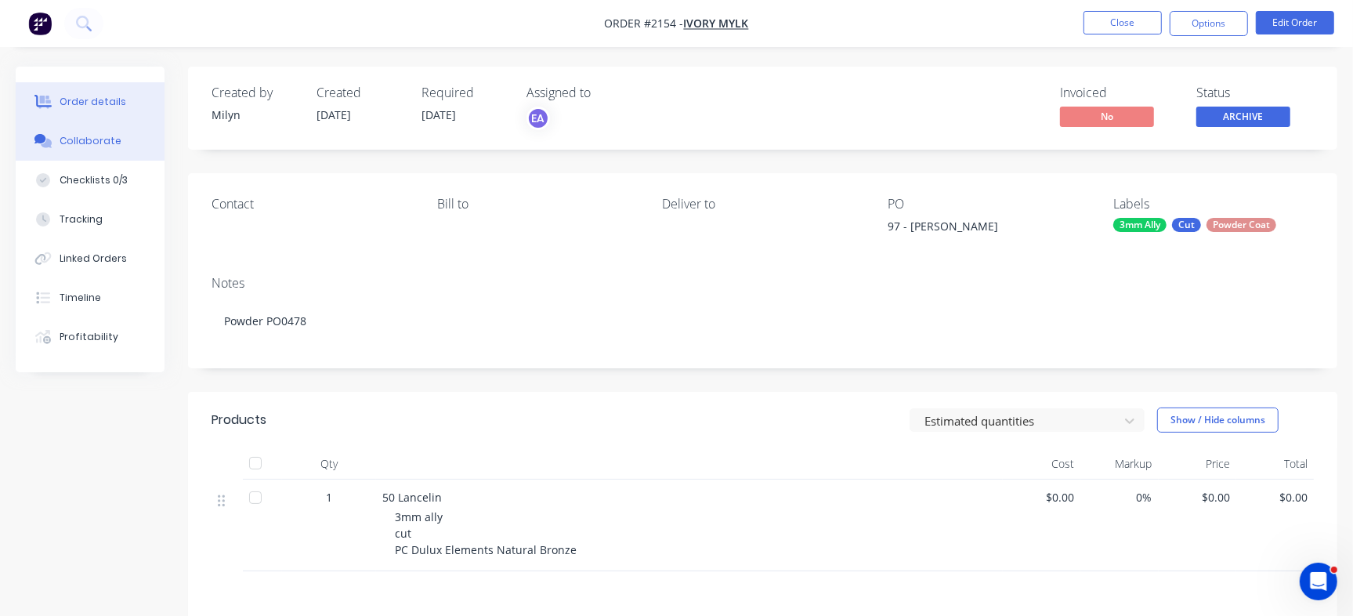
click at [99, 134] on div "Collaborate" at bounding box center [91, 141] width 62 height 14
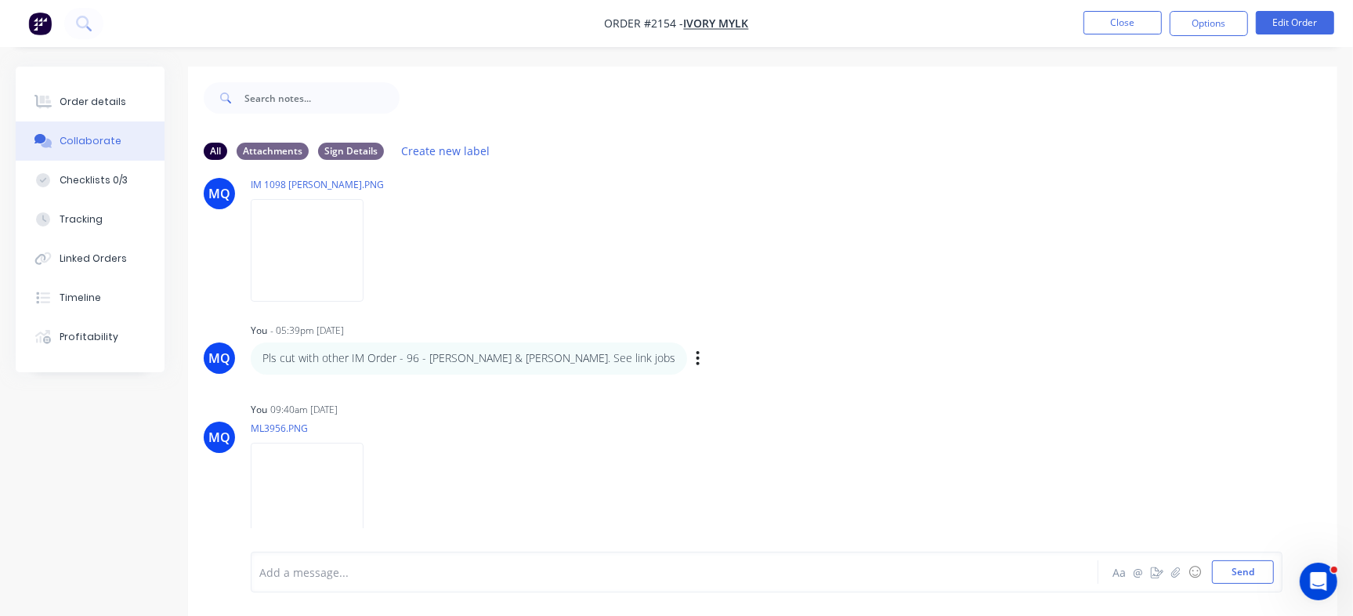
scroll to position [24, 0]
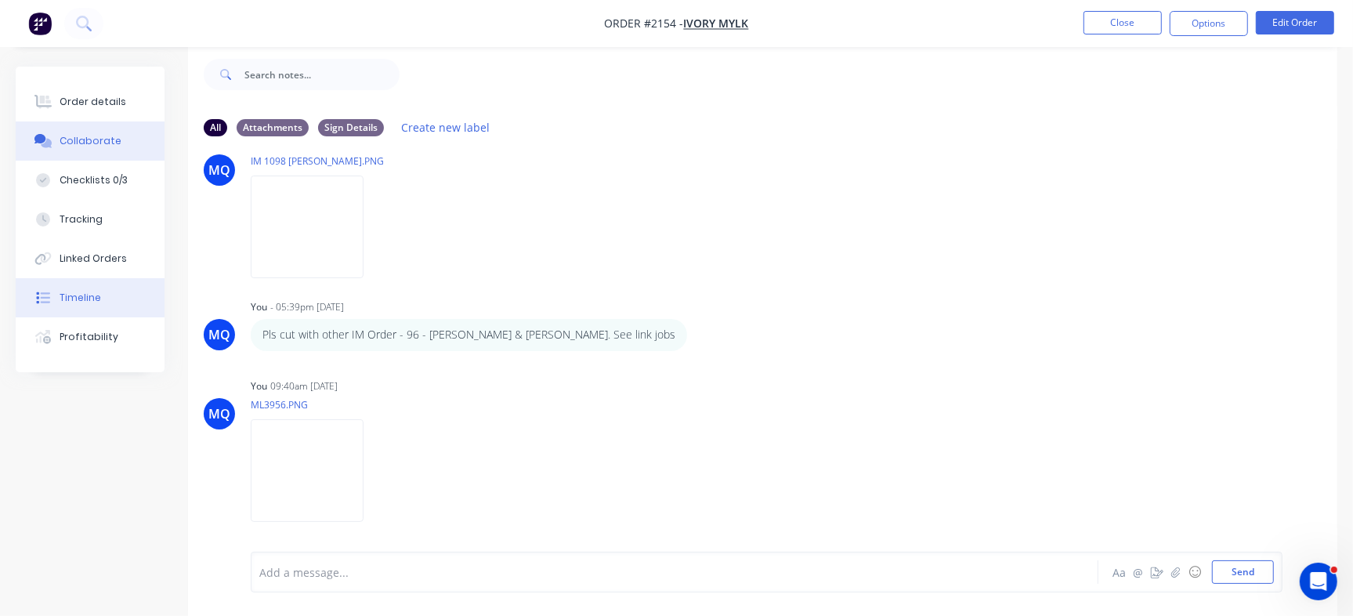
click at [67, 292] on div "Timeline" at bounding box center [81, 298] width 42 height 14
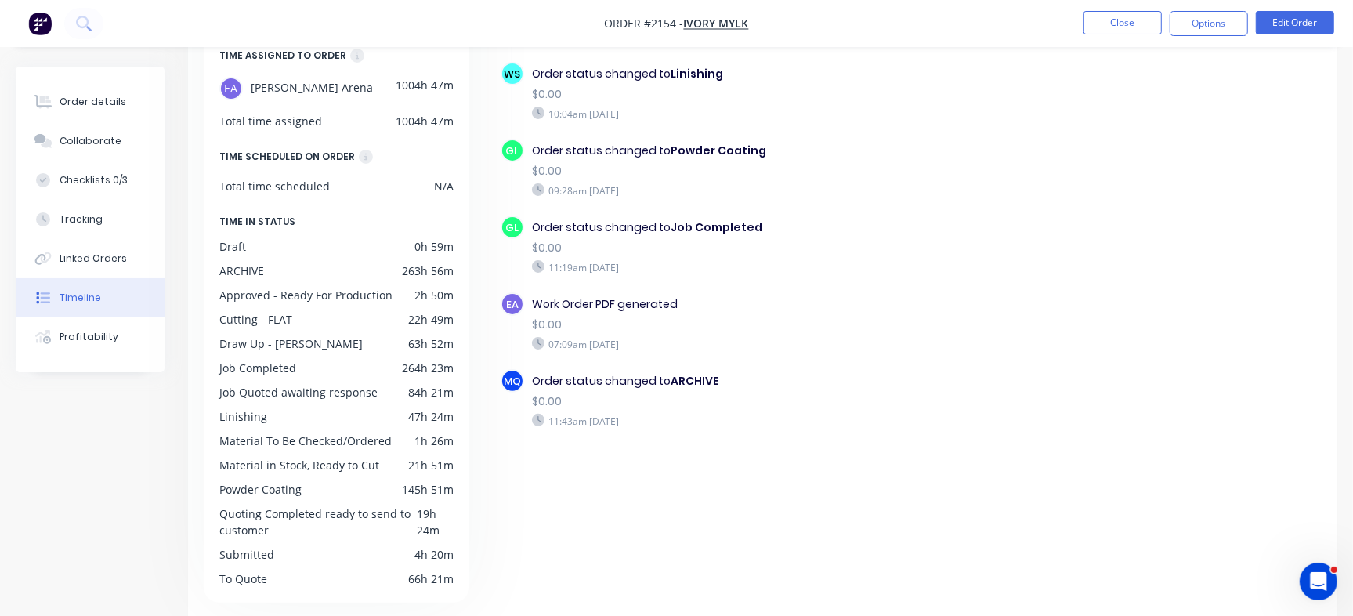
scroll to position [278, 0]
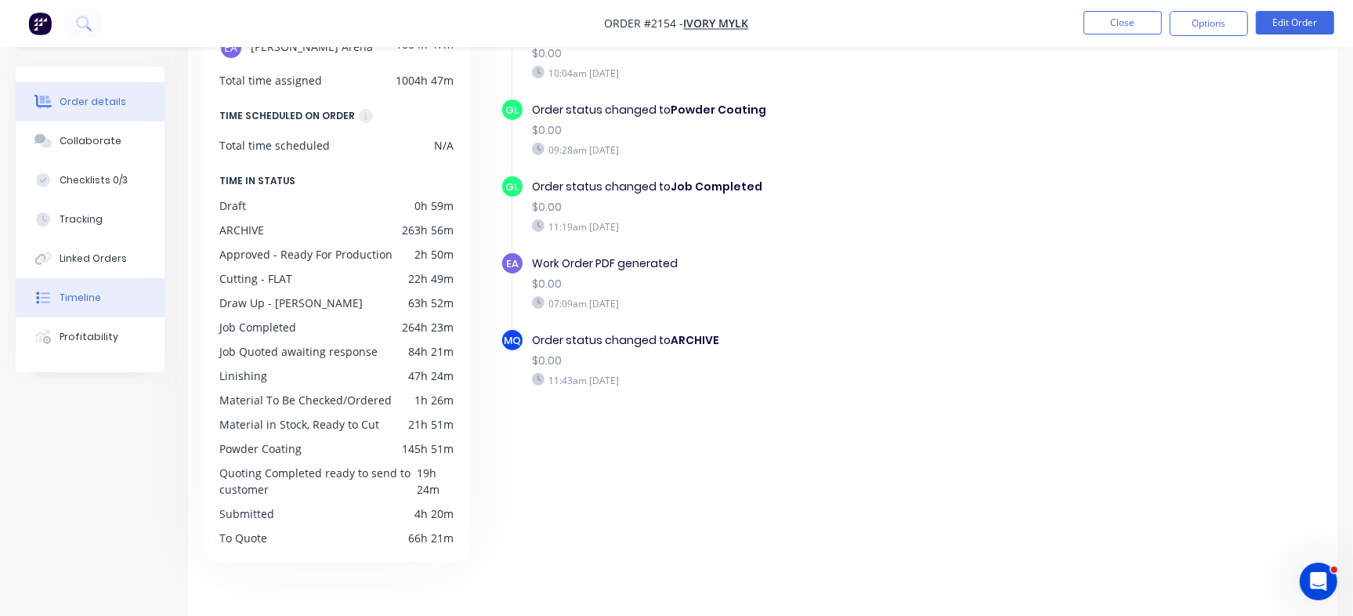
click at [98, 101] on div "Order details" at bounding box center [93, 102] width 67 height 14
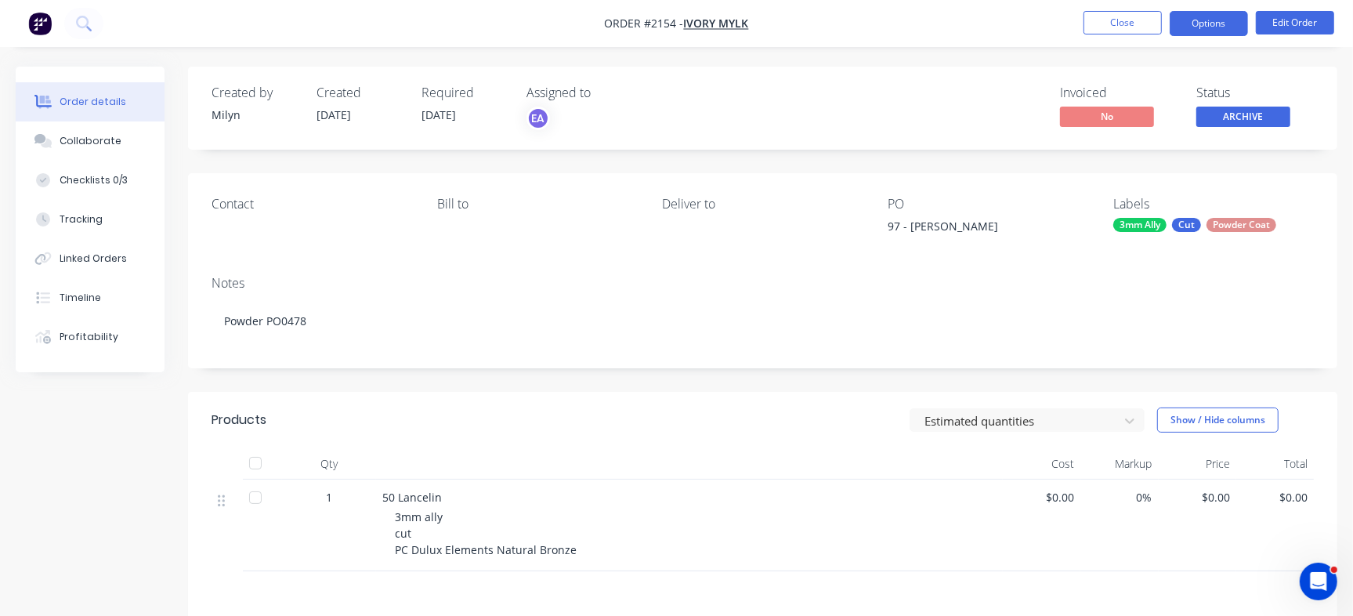
click at [1215, 30] on button "Options" at bounding box center [1209, 23] width 78 height 25
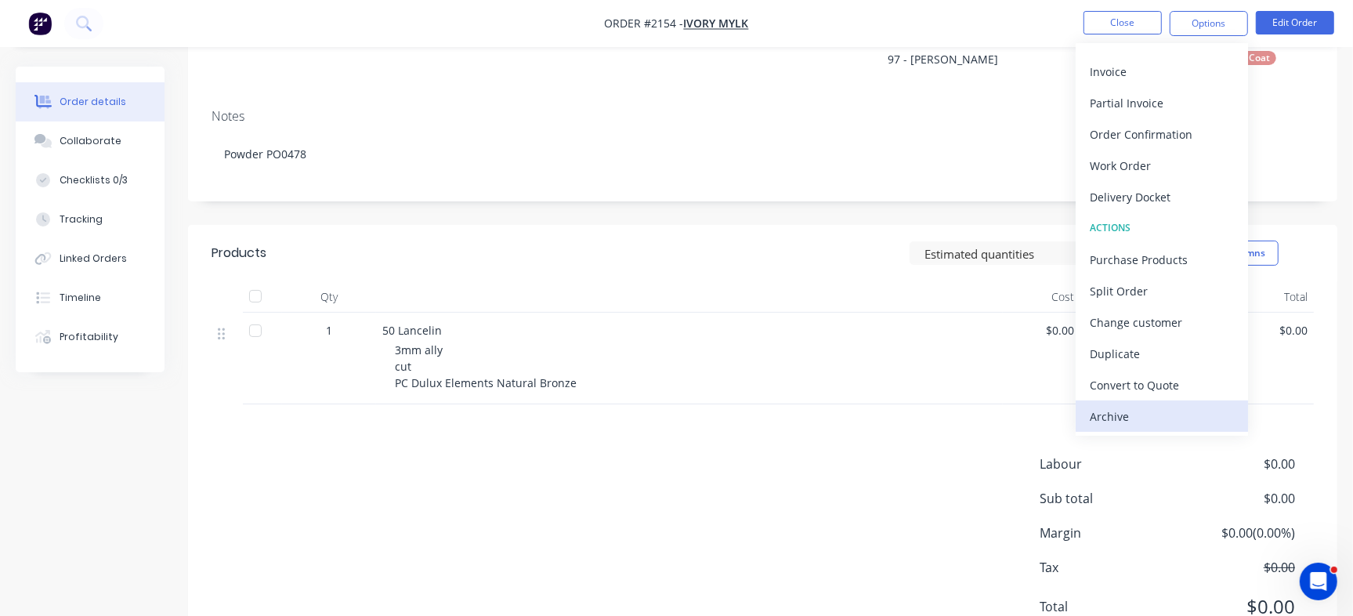
scroll to position [234, 0]
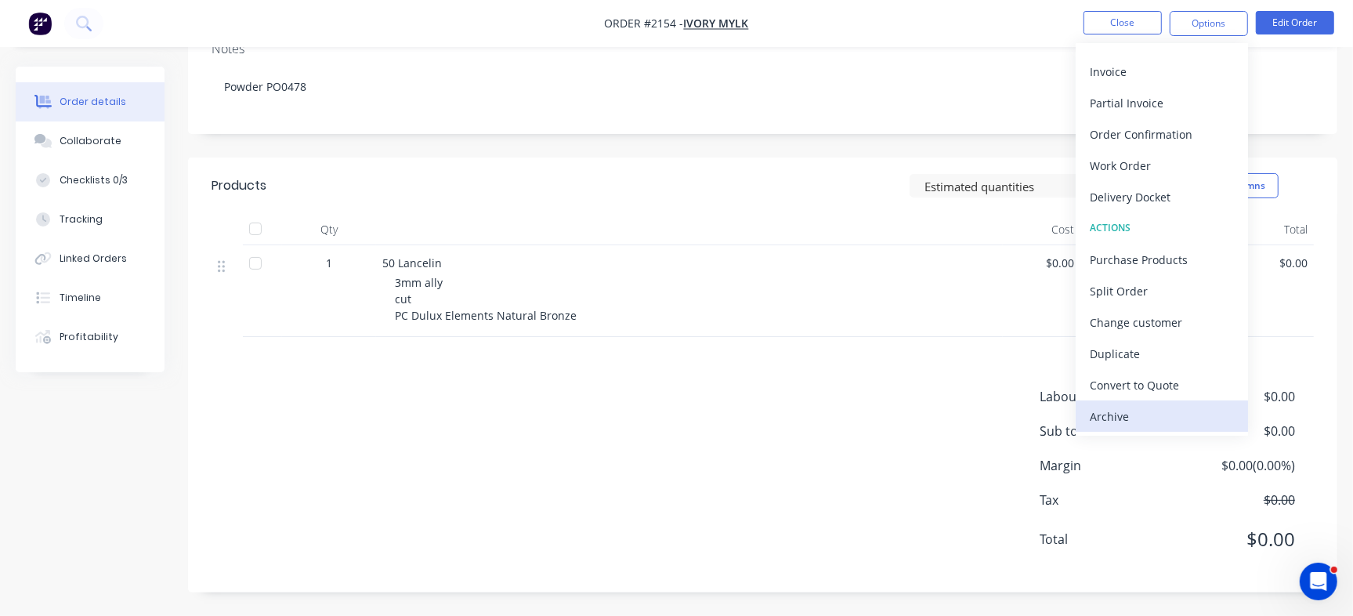
click at [1103, 408] on div "Archive" at bounding box center [1162, 416] width 144 height 23
